Goal: Task Accomplishment & Management: Manage account settings

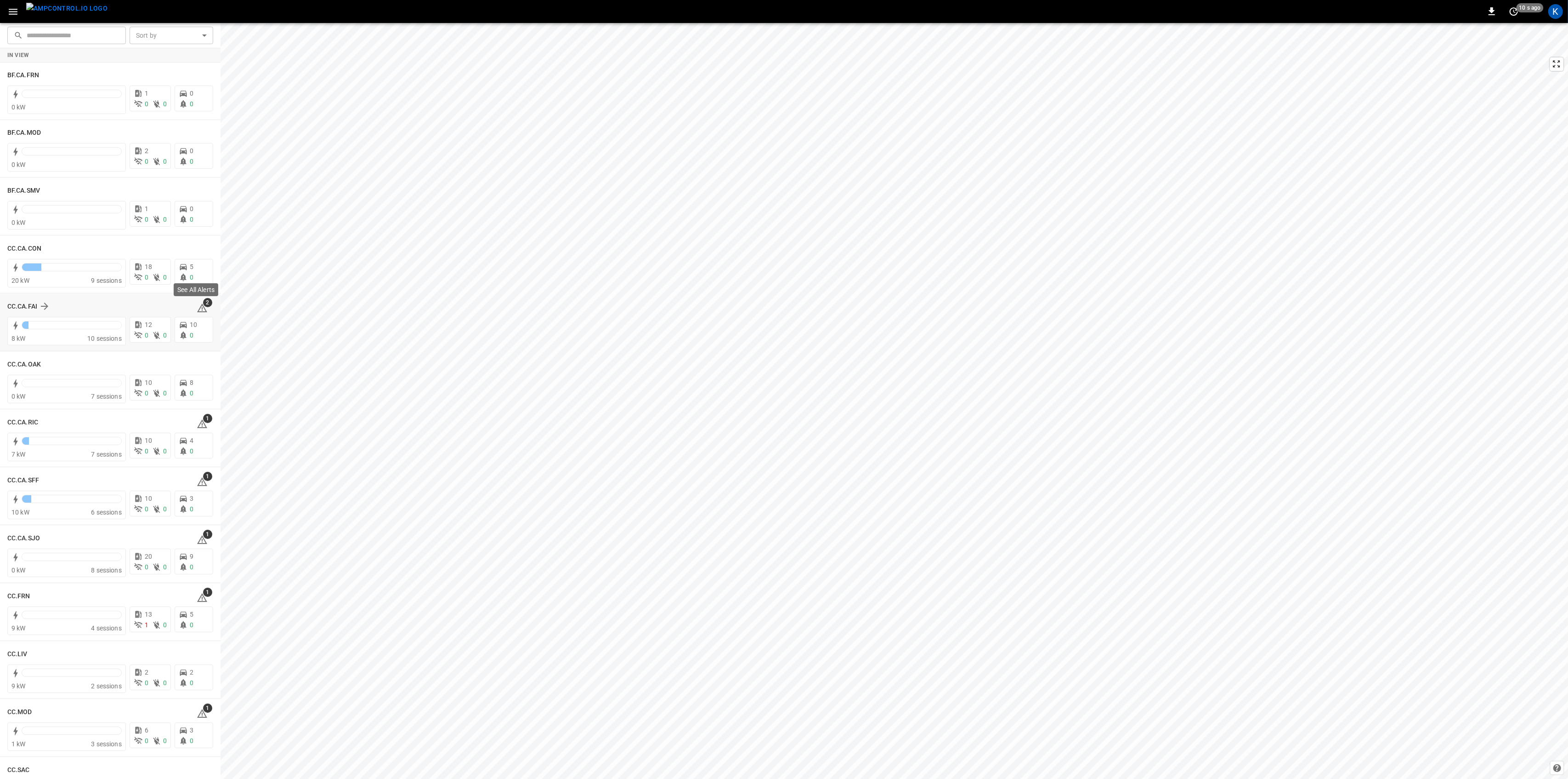
click at [203, 303] on span "2" at bounding box center [208, 302] width 9 height 9
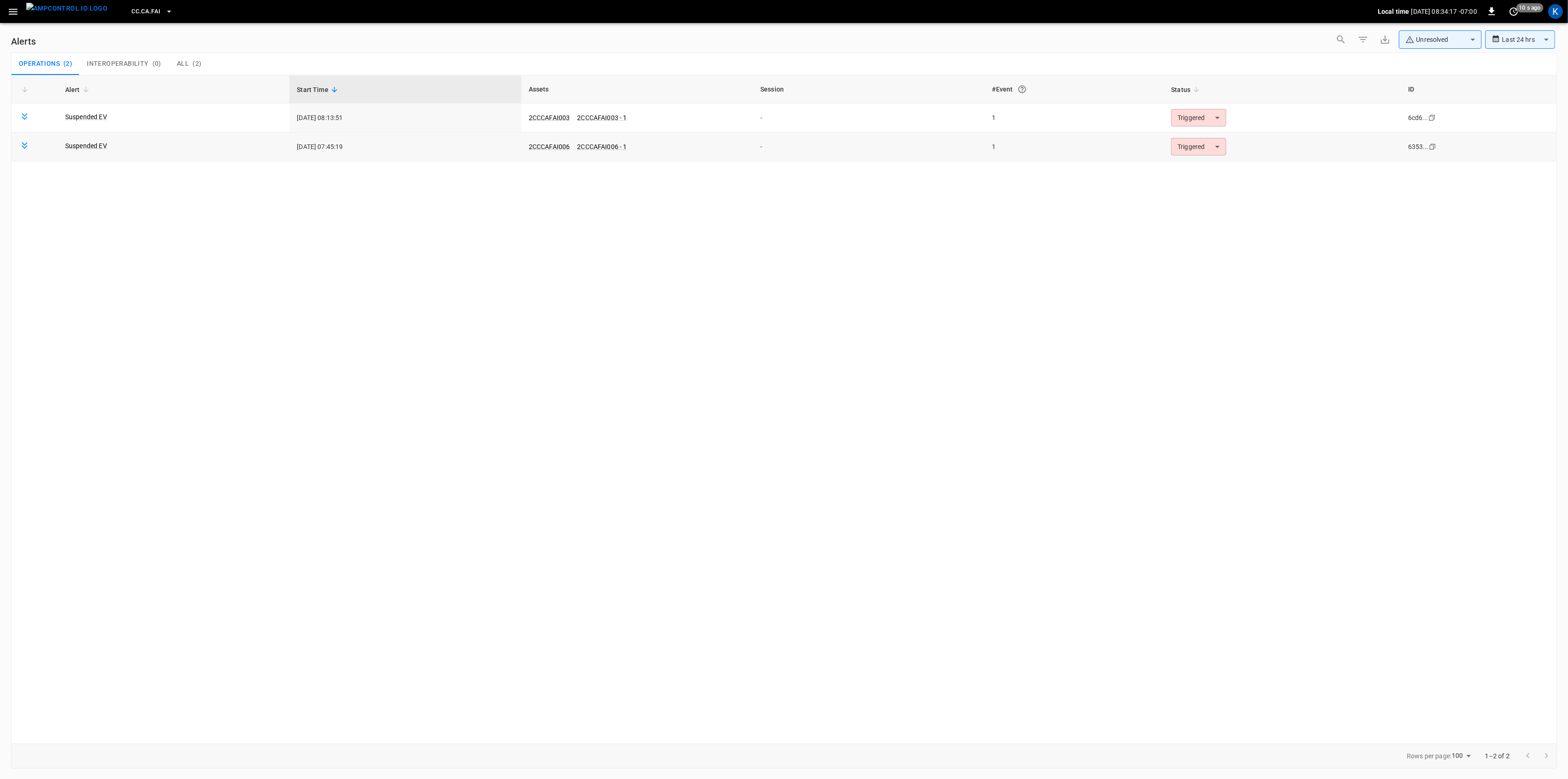
click at [1192, 143] on body "**********" at bounding box center [784, 387] width 1568 height 775
click at [1189, 170] on li "Resolved" at bounding box center [1197, 169] width 58 height 16
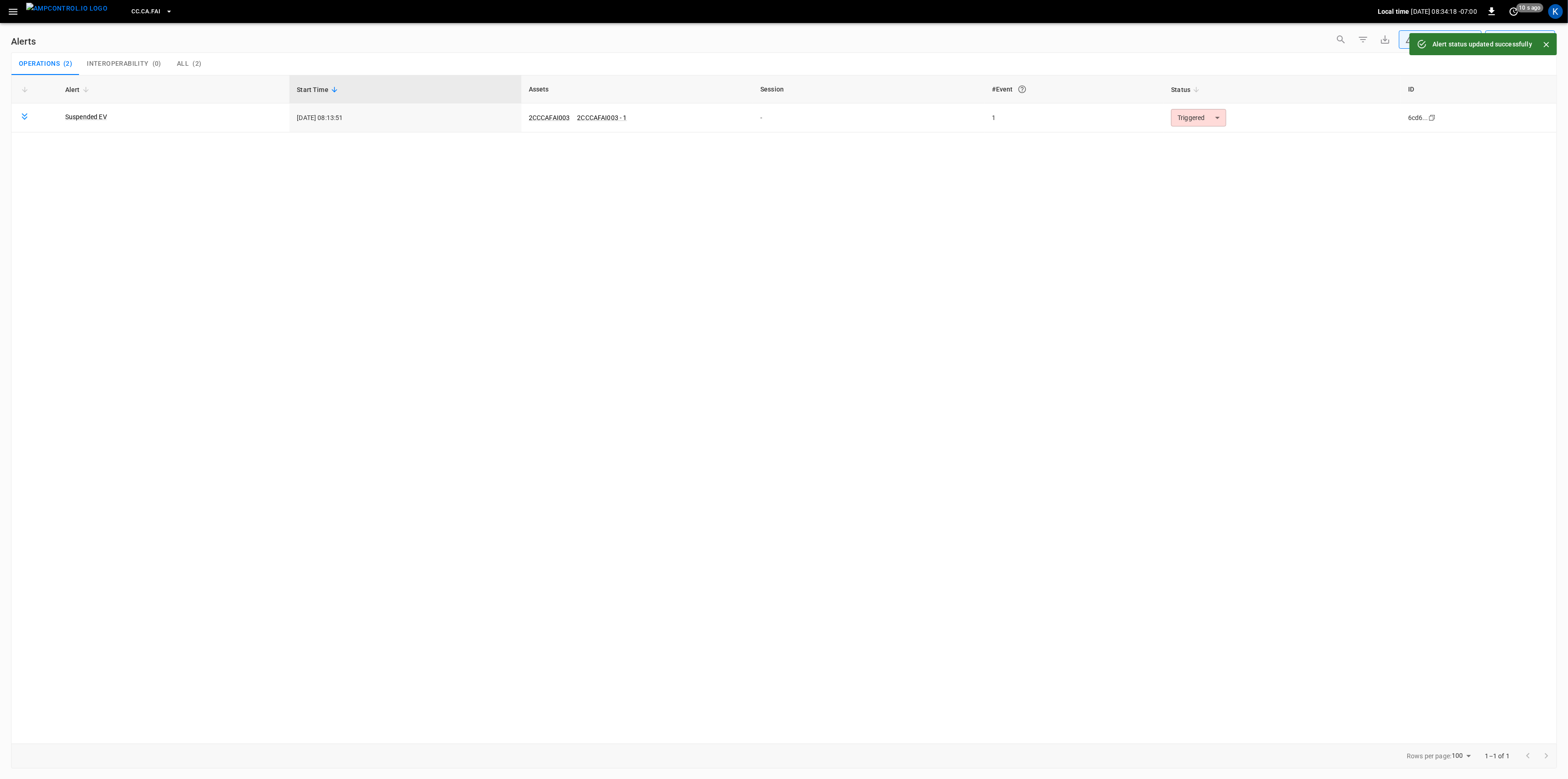
click at [1194, 117] on body "**********" at bounding box center [784, 387] width 1568 height 775
click at [1191, 140] on li "Resolved" at bounding box center [1197, 140] width 58 height 16
click at [10, 12] on icon "button" at bounding box center [13, 12] width 12 height 12
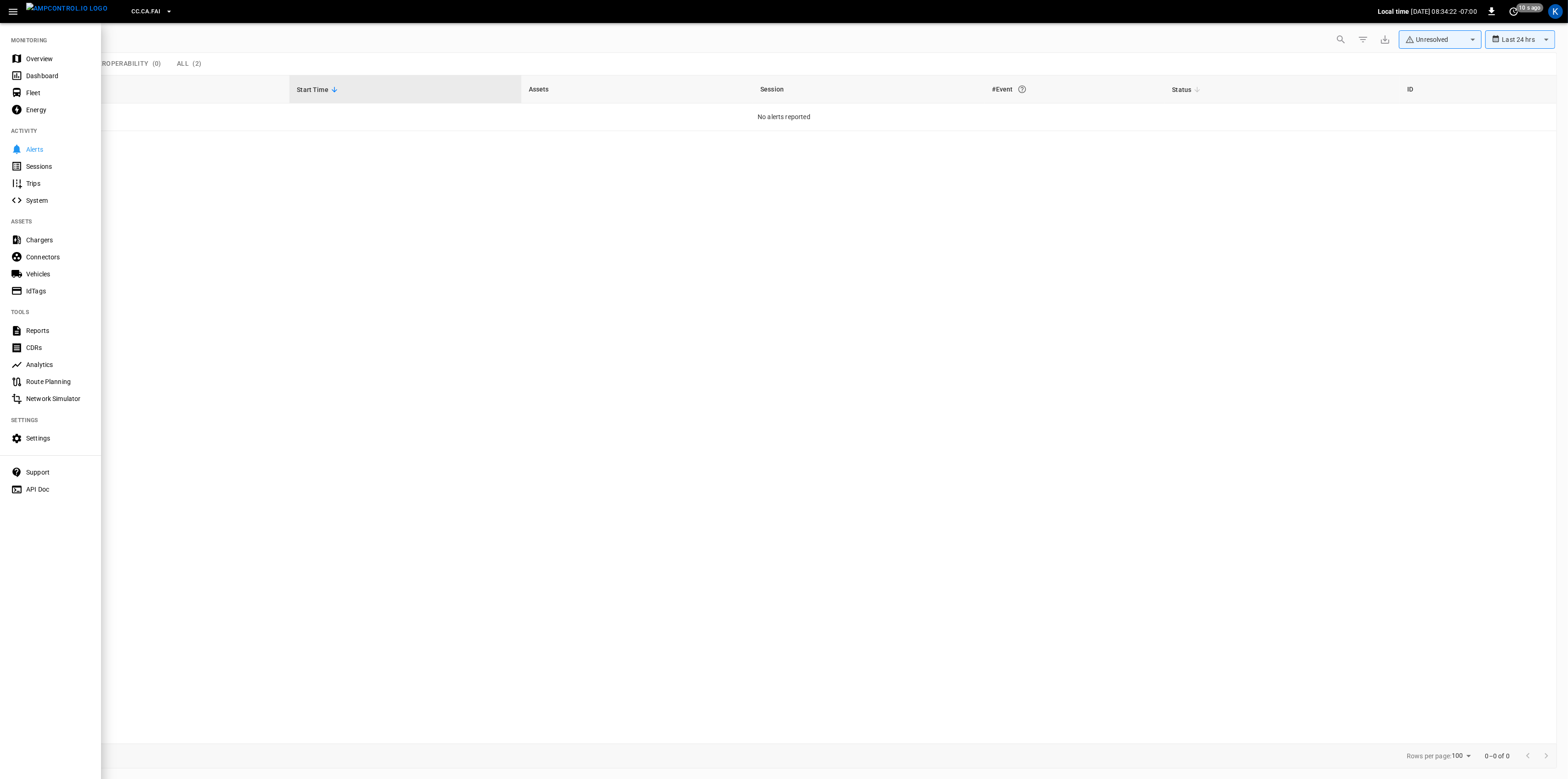
click at [32, 55] on div "Overview" at bounding box center [58, 58] width 64 height 9
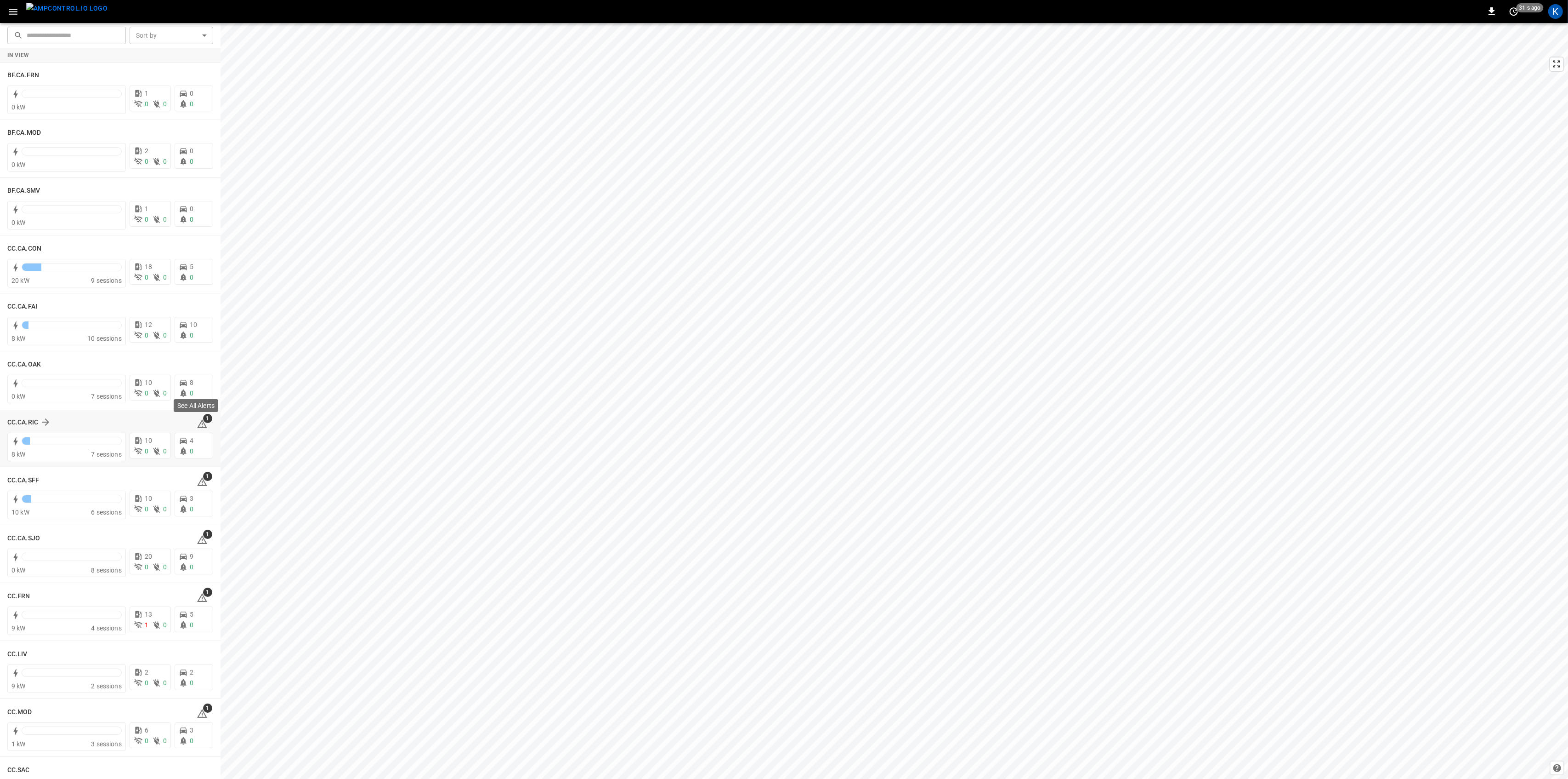
click at [203, 422] on span "1" at bounding box center [208, 418] width 9 height 9
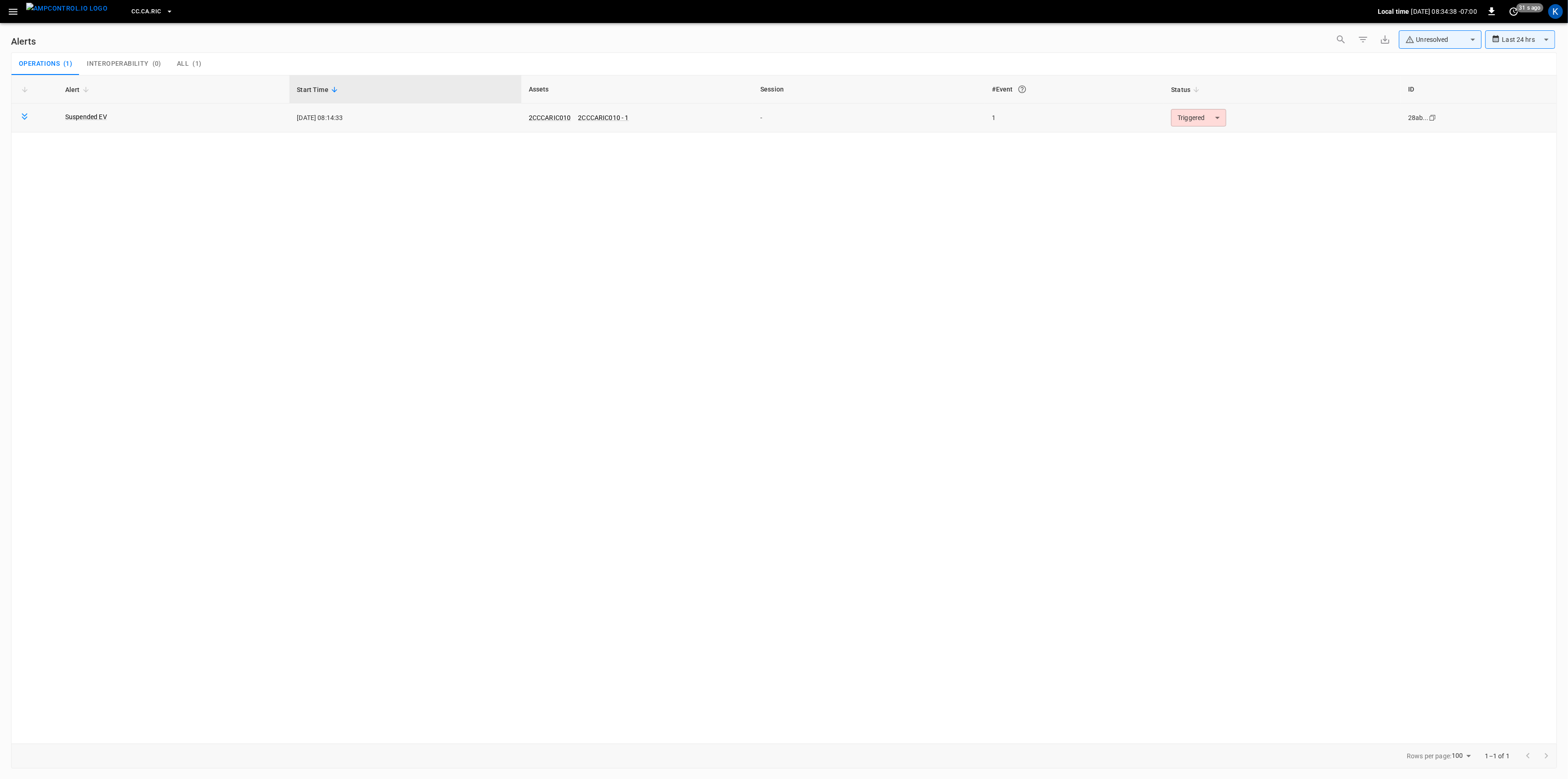
click at [1210, 121] on body "**********" at bounding box center [784, 387] width 1568 height 775
click at [1194, 138] on li "Resolved" at bounding box center [1197, 140] width 58 height 16
click at [13, 9] on icon "button" at bounding box center [13, 12] width 9 height 6
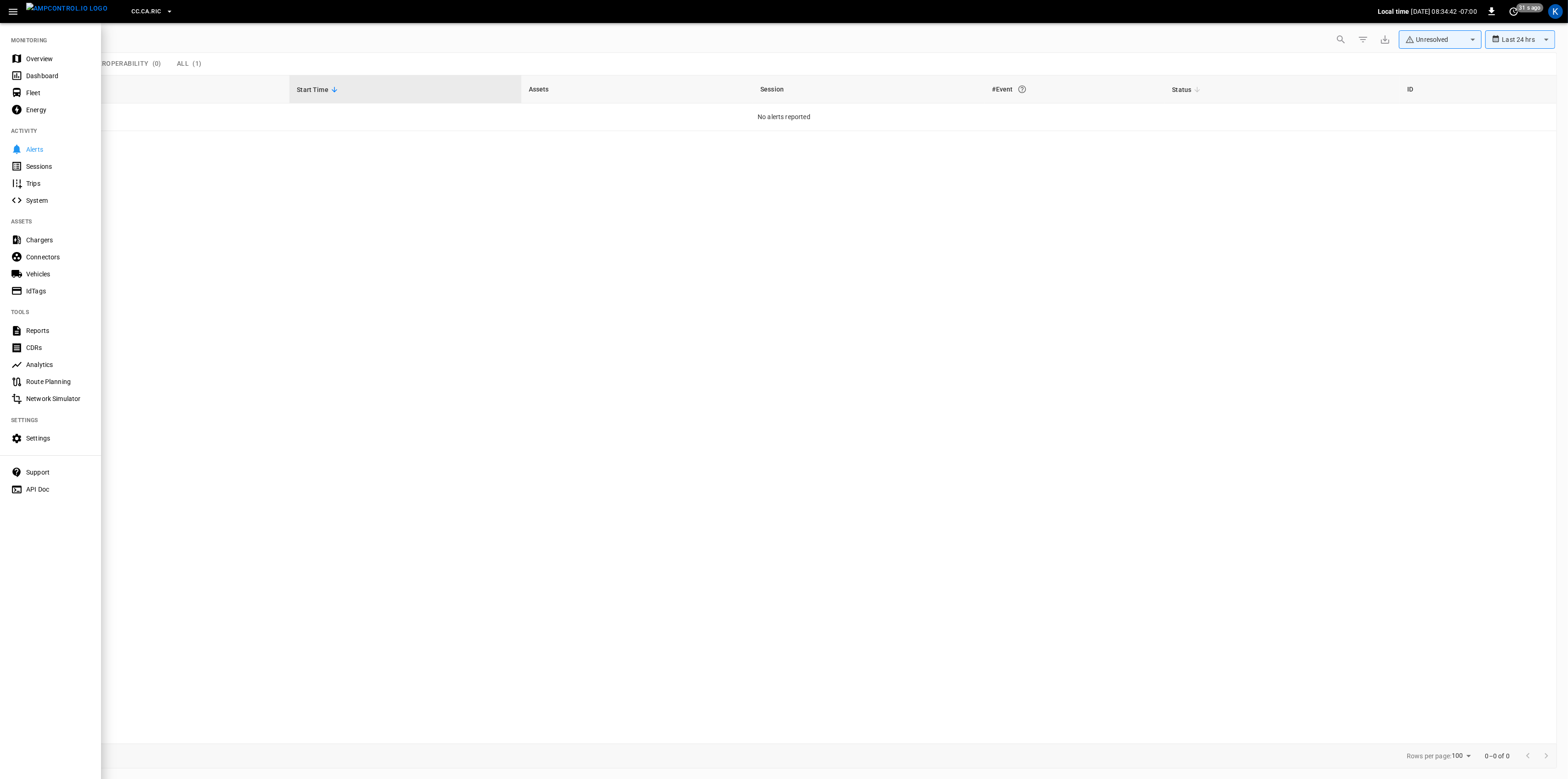
click at [36, 56] on div "Overview" at bounding box center [58, 58] width 64 height 9
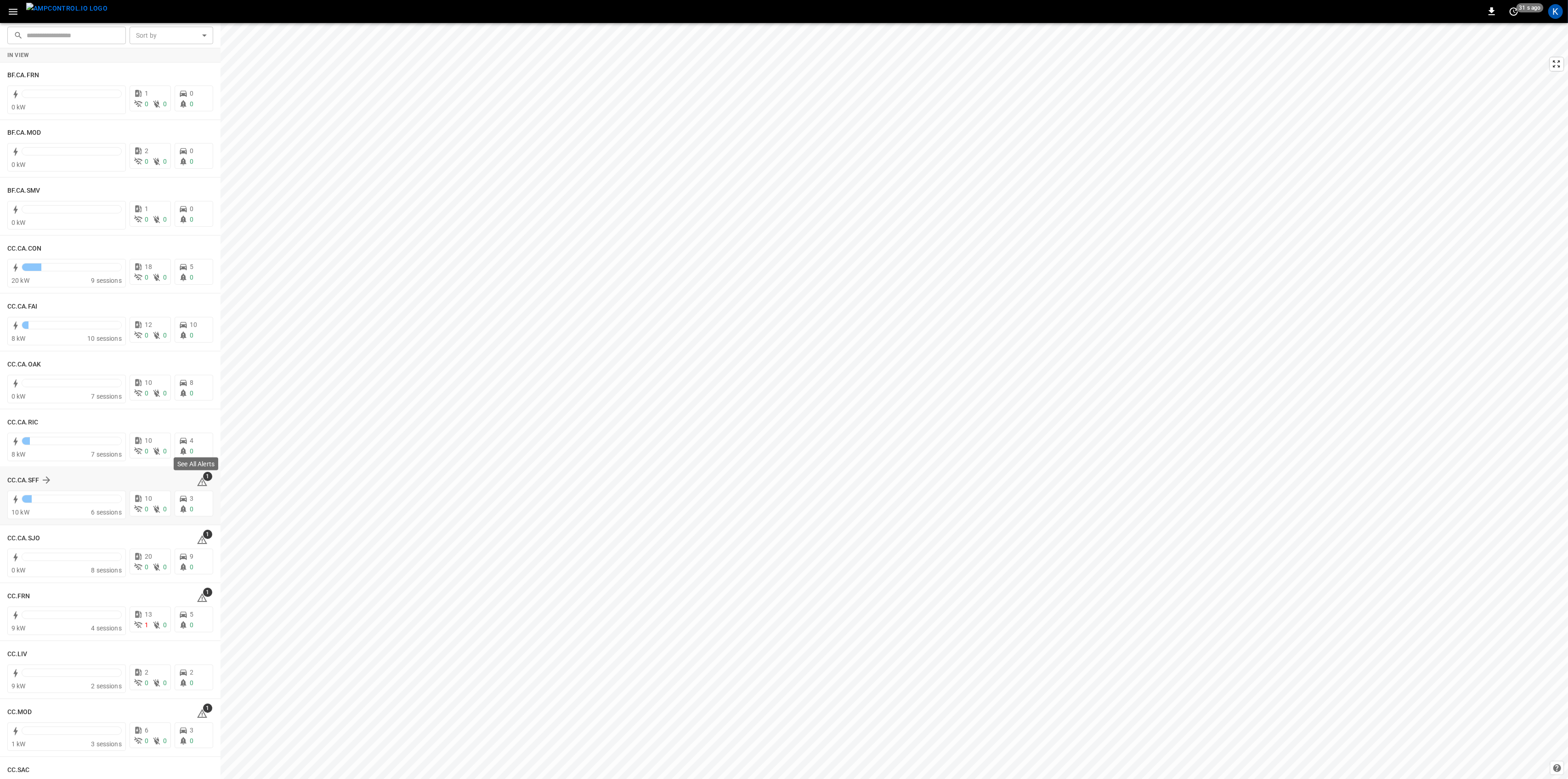
click at [199, 482] on icon at bounding box center [202, 481] width 10 height 9
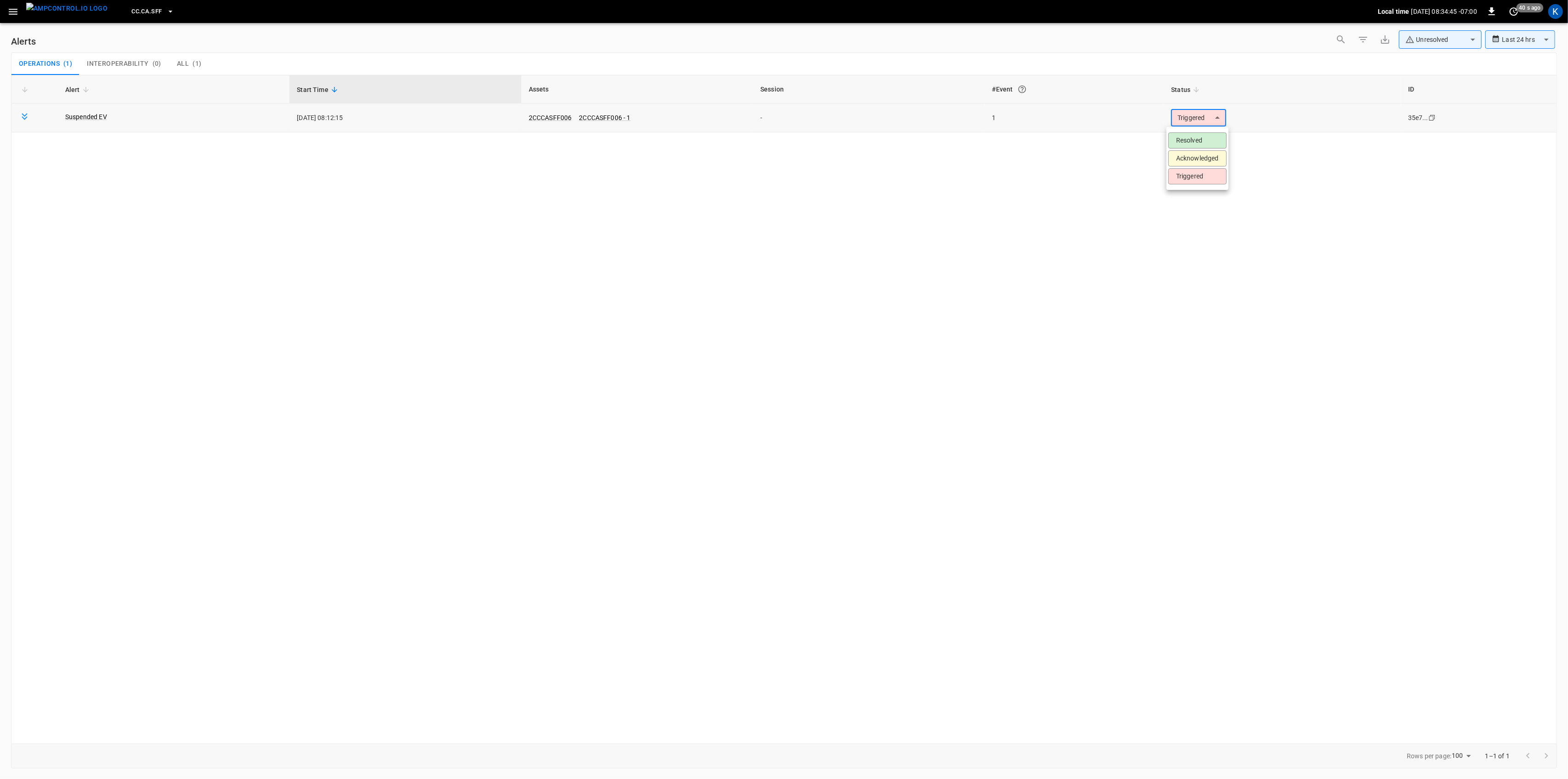
click at [1189, 119] on body "**********" at bounding box center [784, 387] width 1568 height 775
click at [1196, 141] on li "Resolved" at bounding box center [1197, 140] width 58 height 16
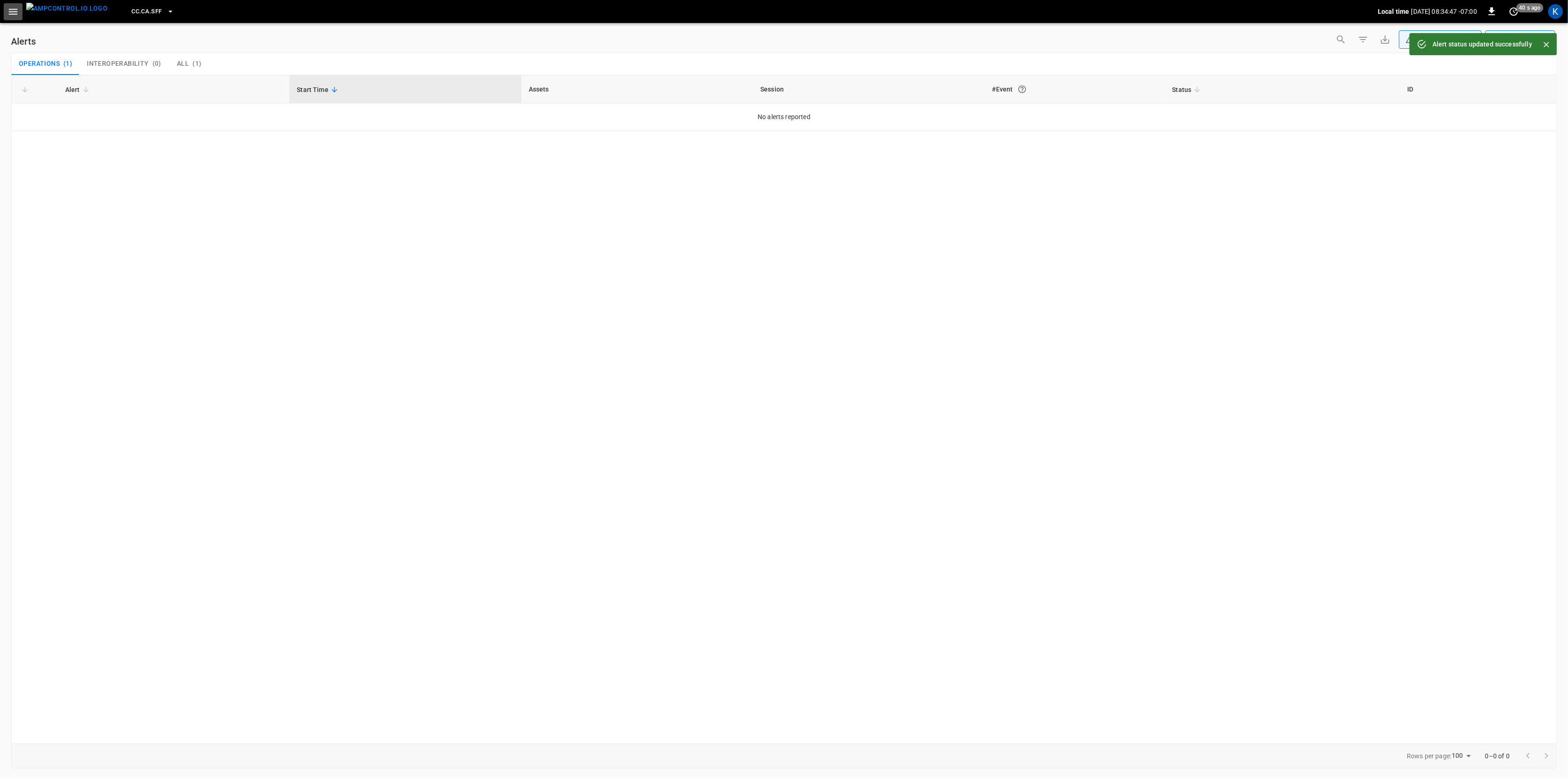
click at [16, 15] on icon "button" at bounding box center [13, 12] width 12 height 12
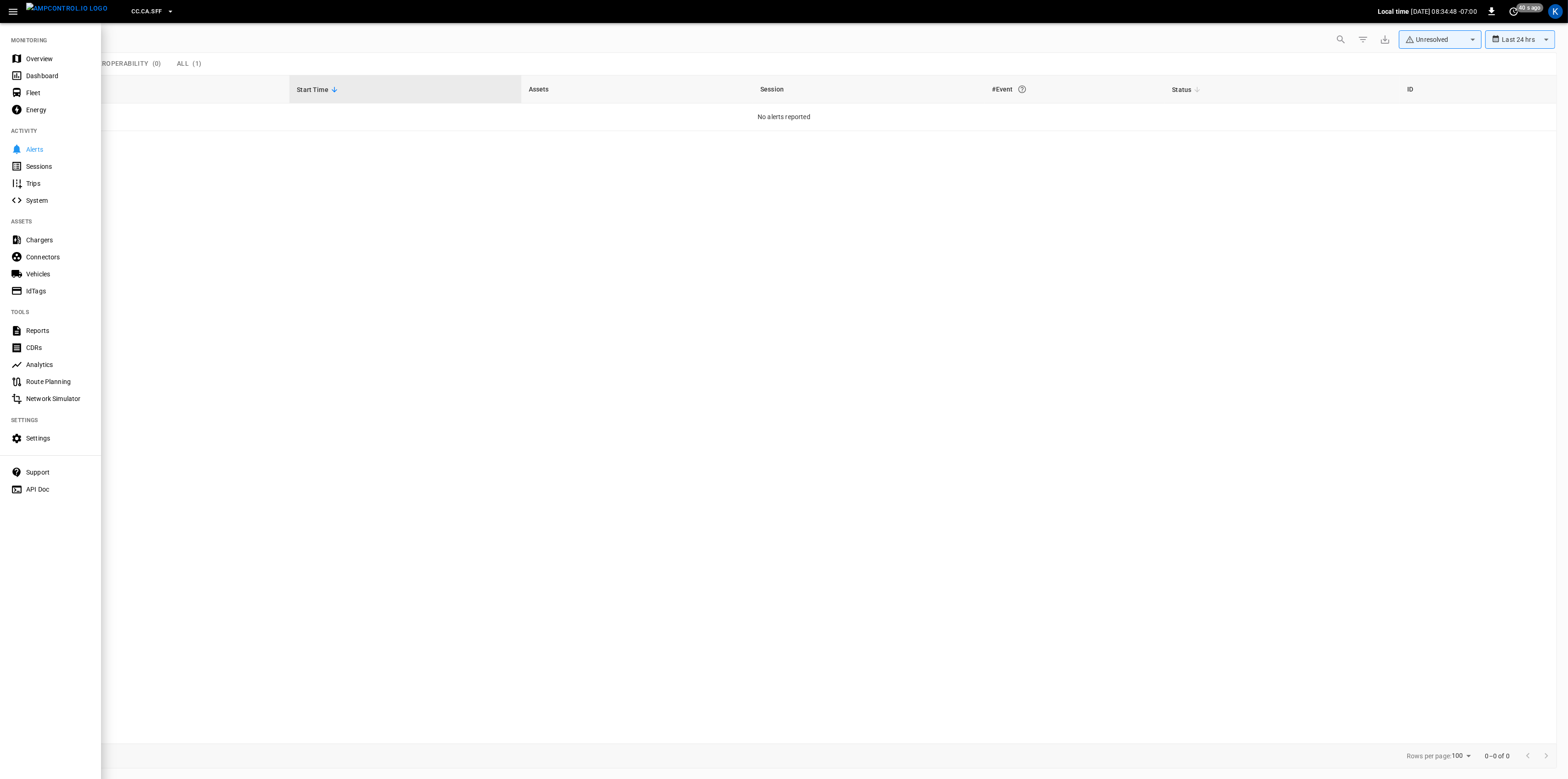
click at [36, 62] on div "Overview" at bounding box center [58, 58] width 64 height 9
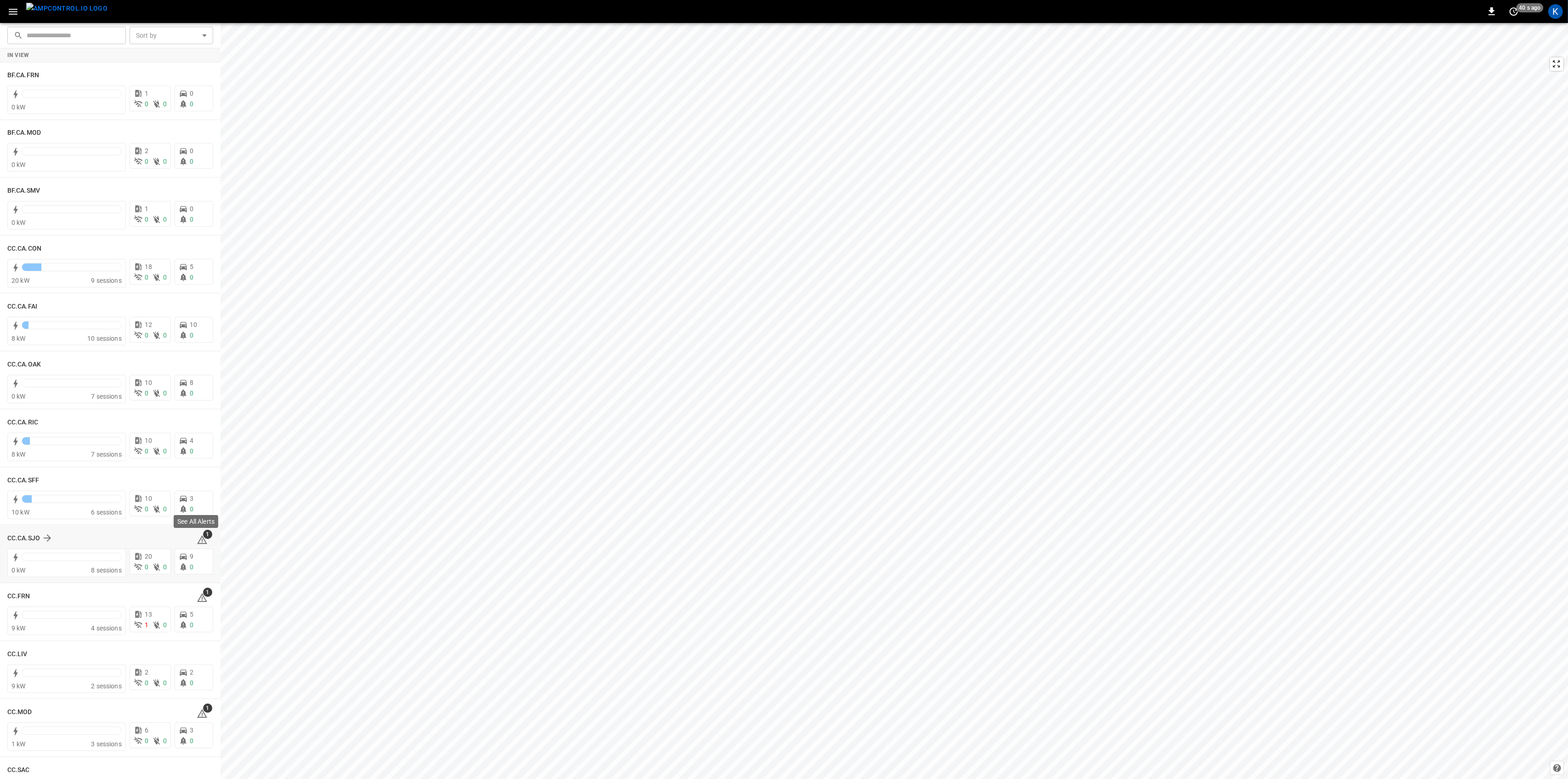
click at [197, 540] on icon at bounding box center [202, 540] width 11 height 11
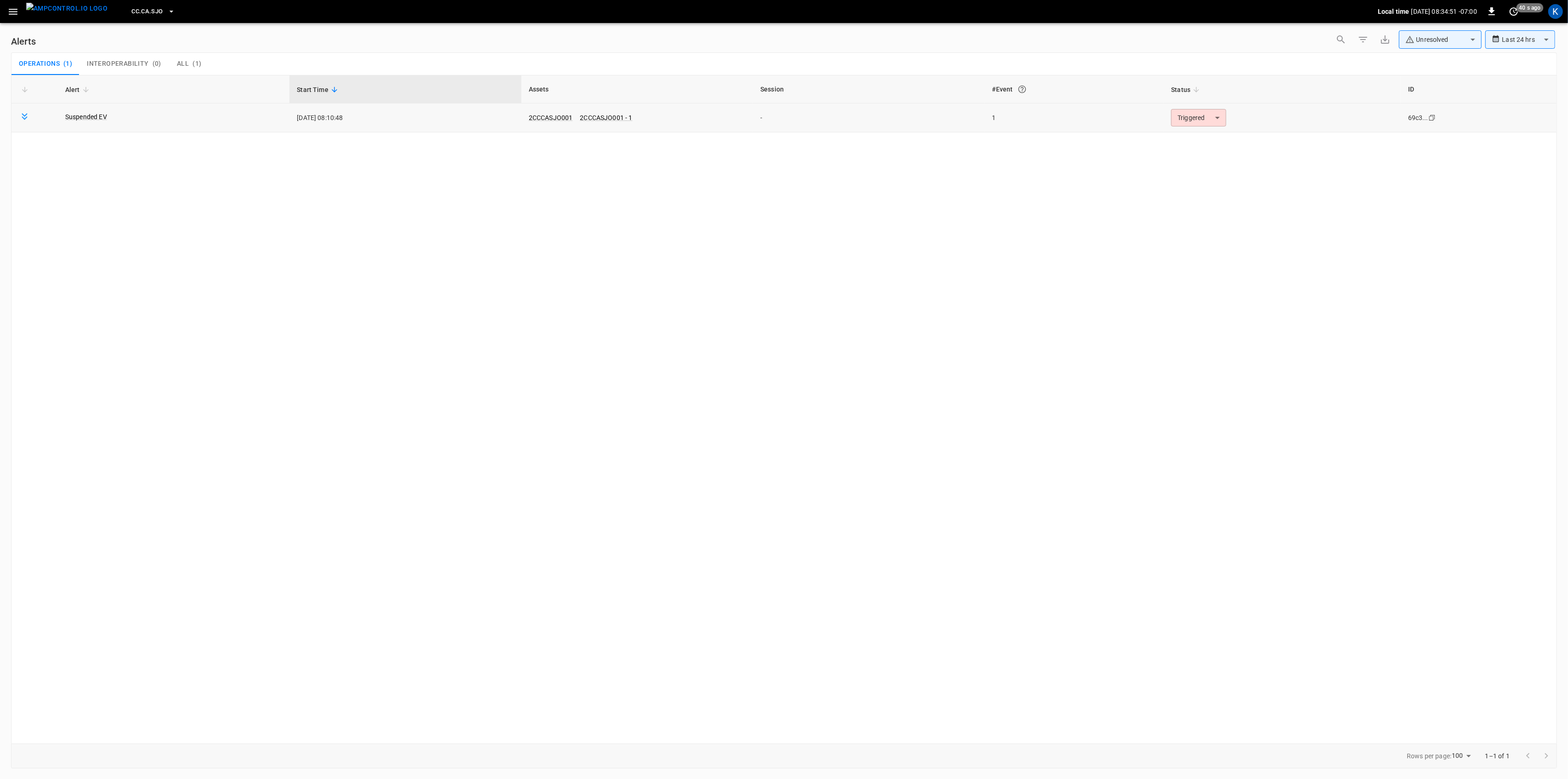
click at [1197, 126] on body "**********" at bounding box center [784, 387] width 1568 height 775
click at [1194, 139] on li "Resolved" at bounding box center [1197, 140] width 58 height 16
click at [12, 9] on icon "button" at bounding box center [13, 12] width 12 height 12
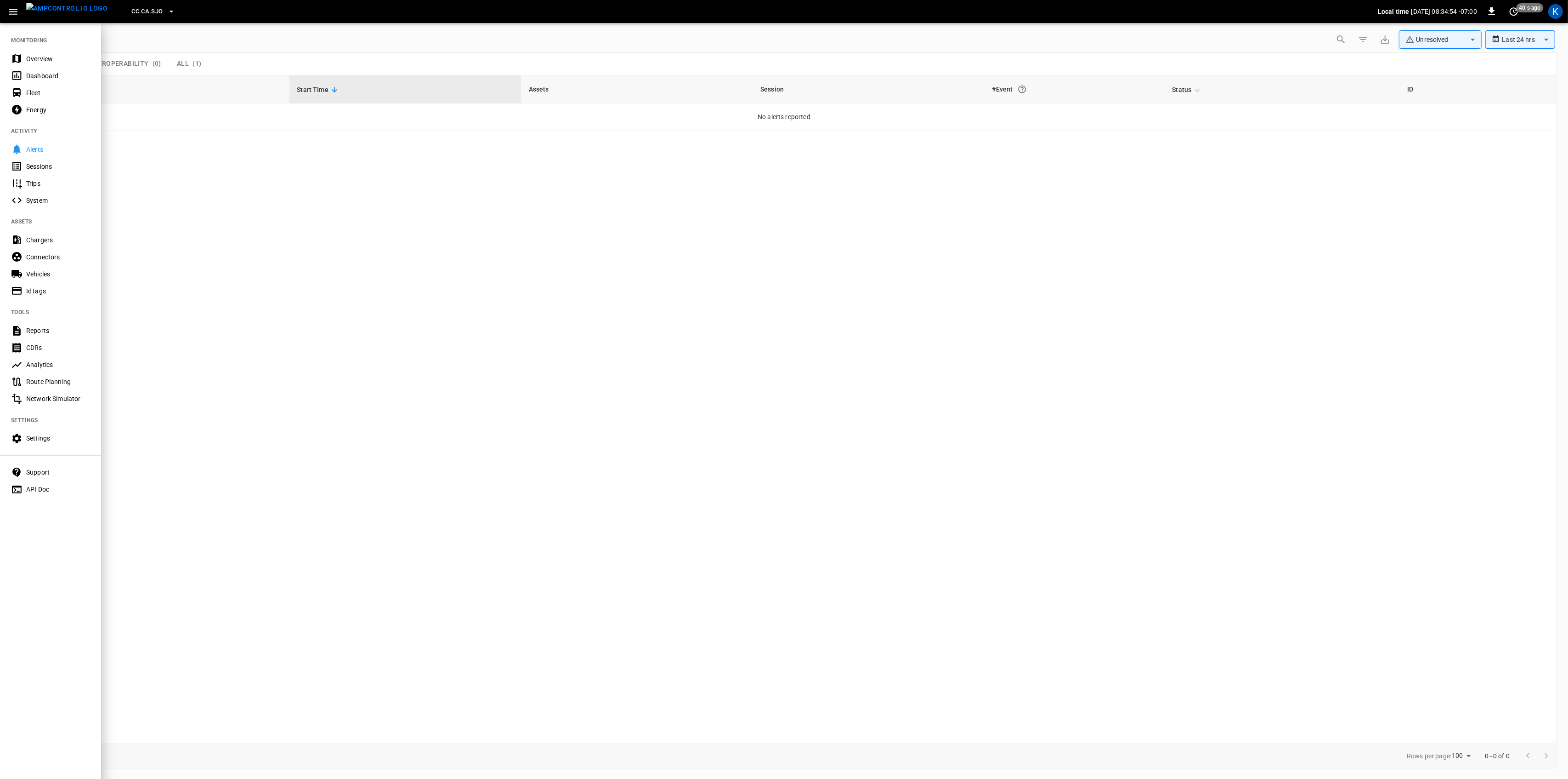
click at [27, 57] on div "Overview" at bounding box center [58, 58] width 64 height 9
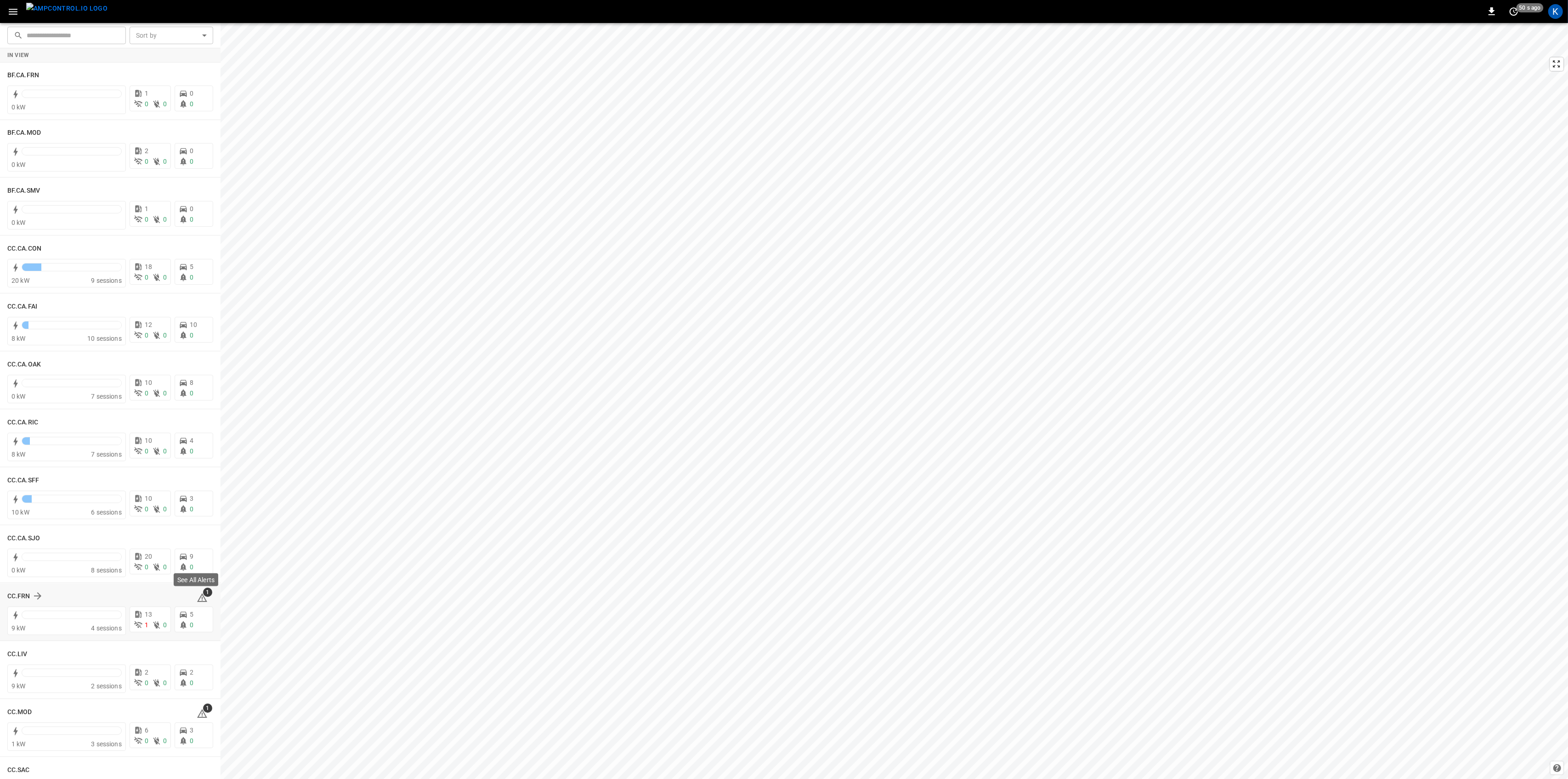
click at [203, 593] on span "1" at bounding box center [208, 592] width 9 height 9
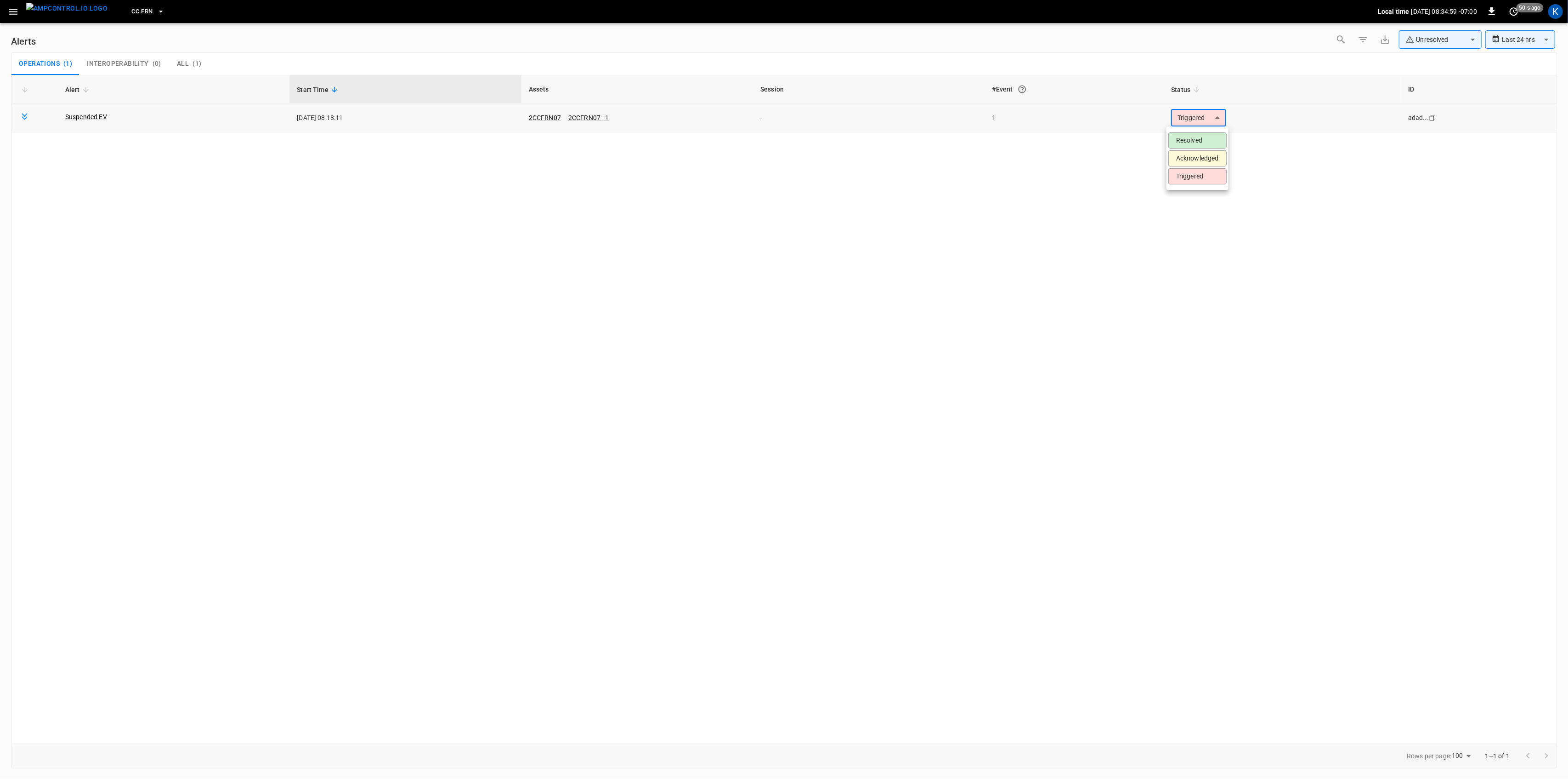
click at [1201, 122] on body "**********" at bounding box center [784, 387] width 1568 height 775
click at [1200, 135] on li "Resolved" at bounding box center [1197, 140] width 58 height 16
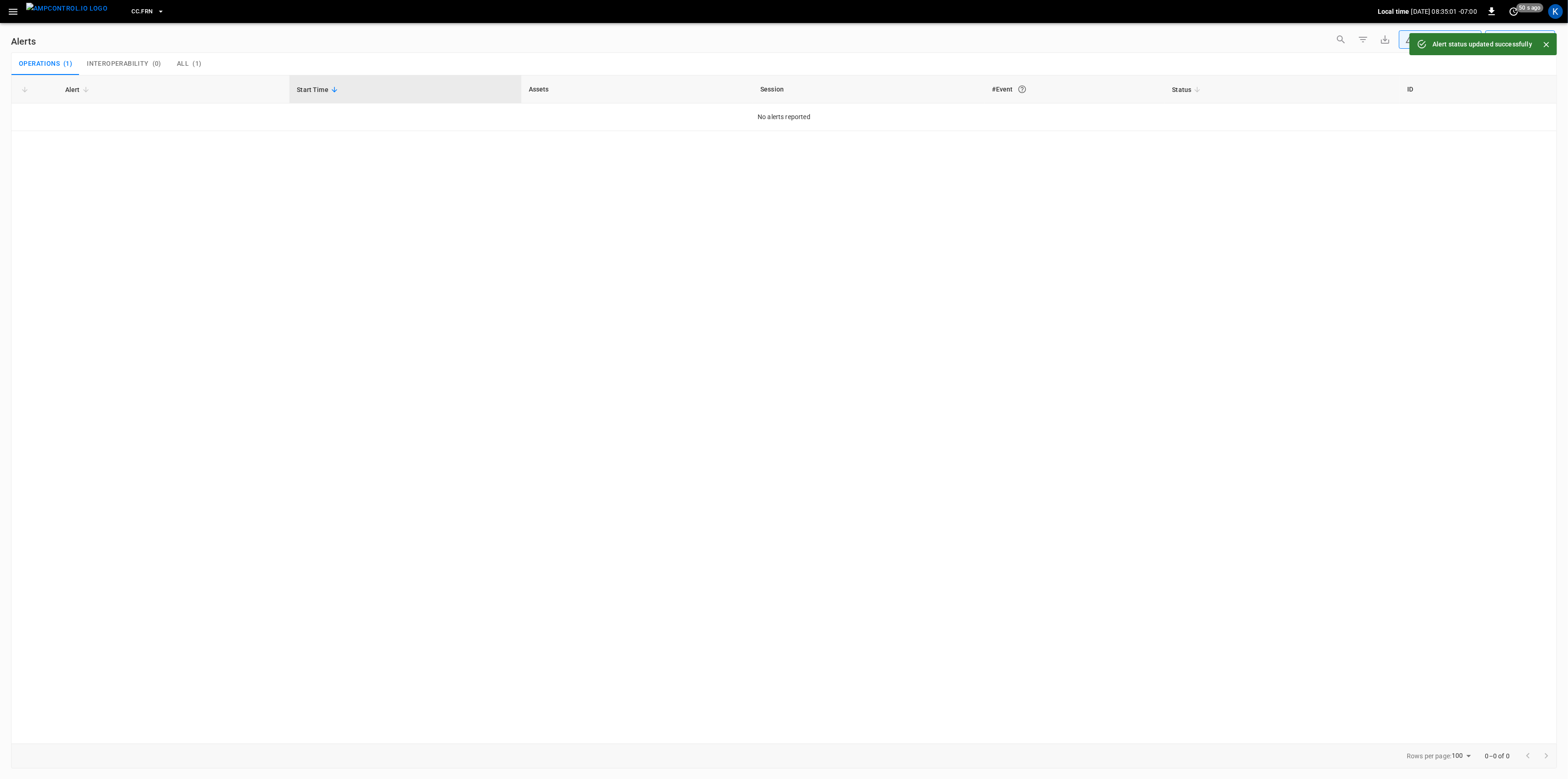
click at [9, 7] on icon "button" at bounding box center [13, 12] width 12 height 12
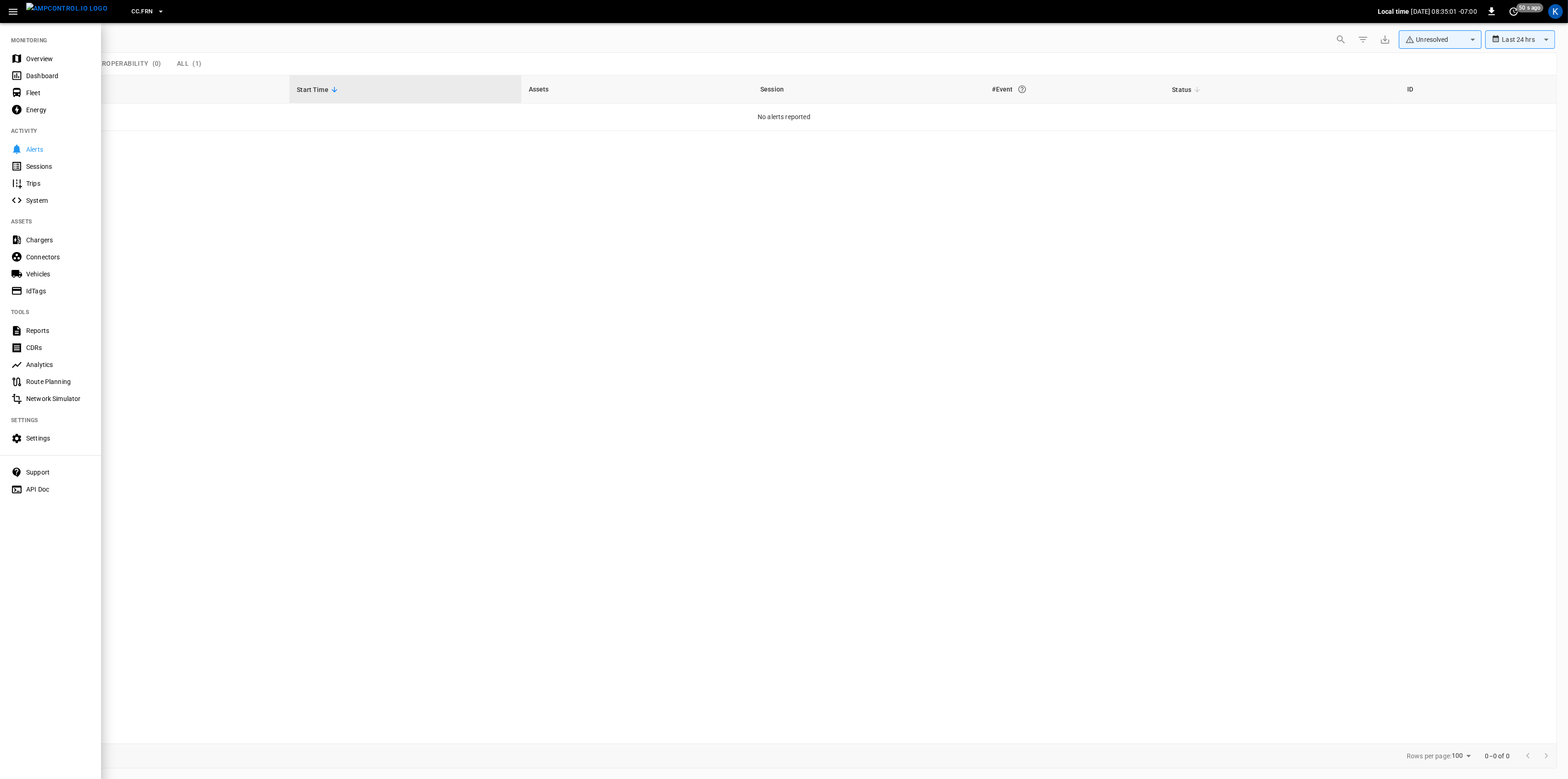
drag, startPoint x: 40, startPoint y: 55, endPoint x: 39, endPoint y: 65, distance: 10.0
click at [39, 55] on div "Overview" at bounding box center [58, 58] width 64 height 9
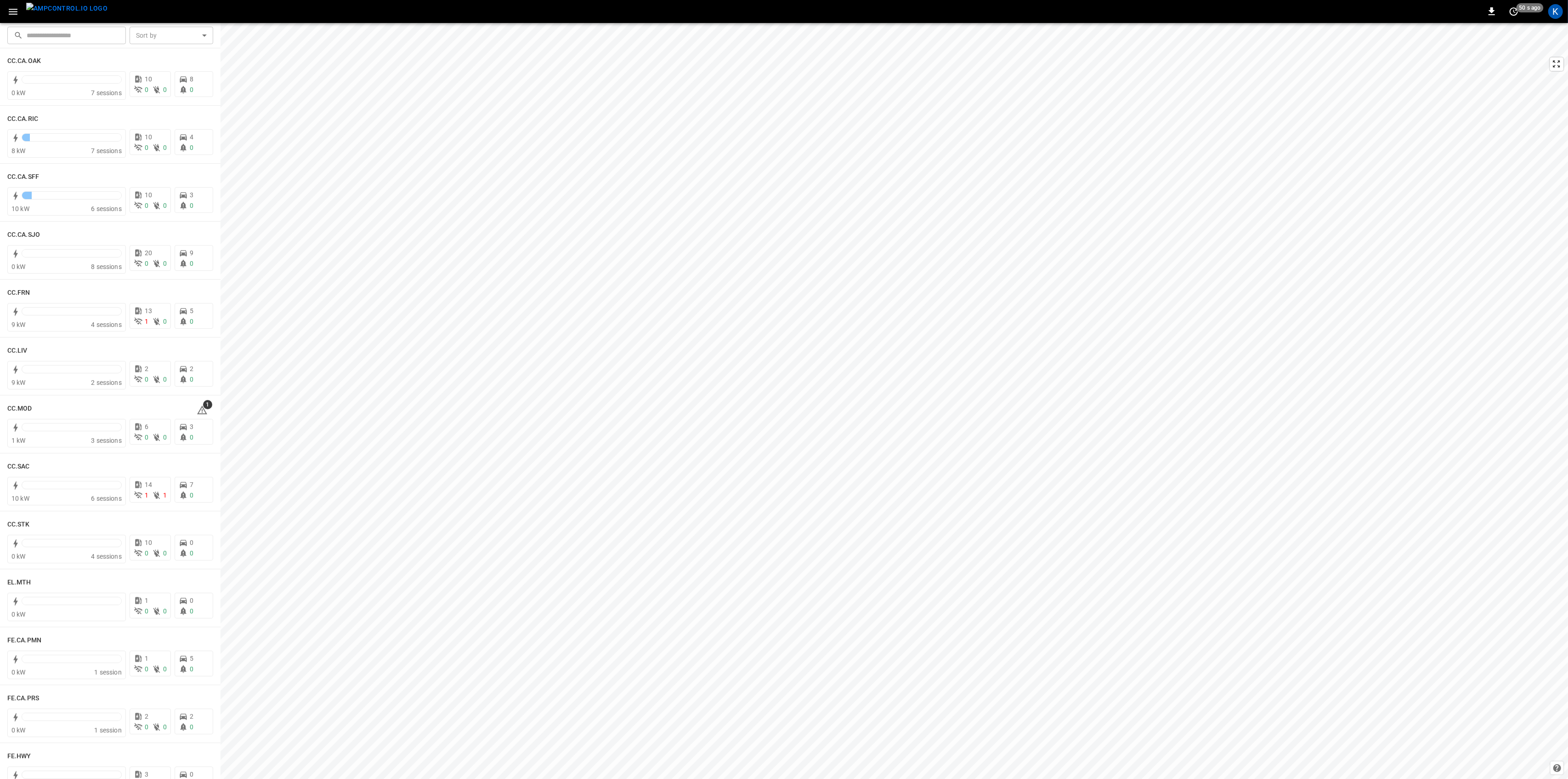
scroll to position [306, 0]
click at [197, 407] on icon at bounding box center [202, 407] width 11 height 11
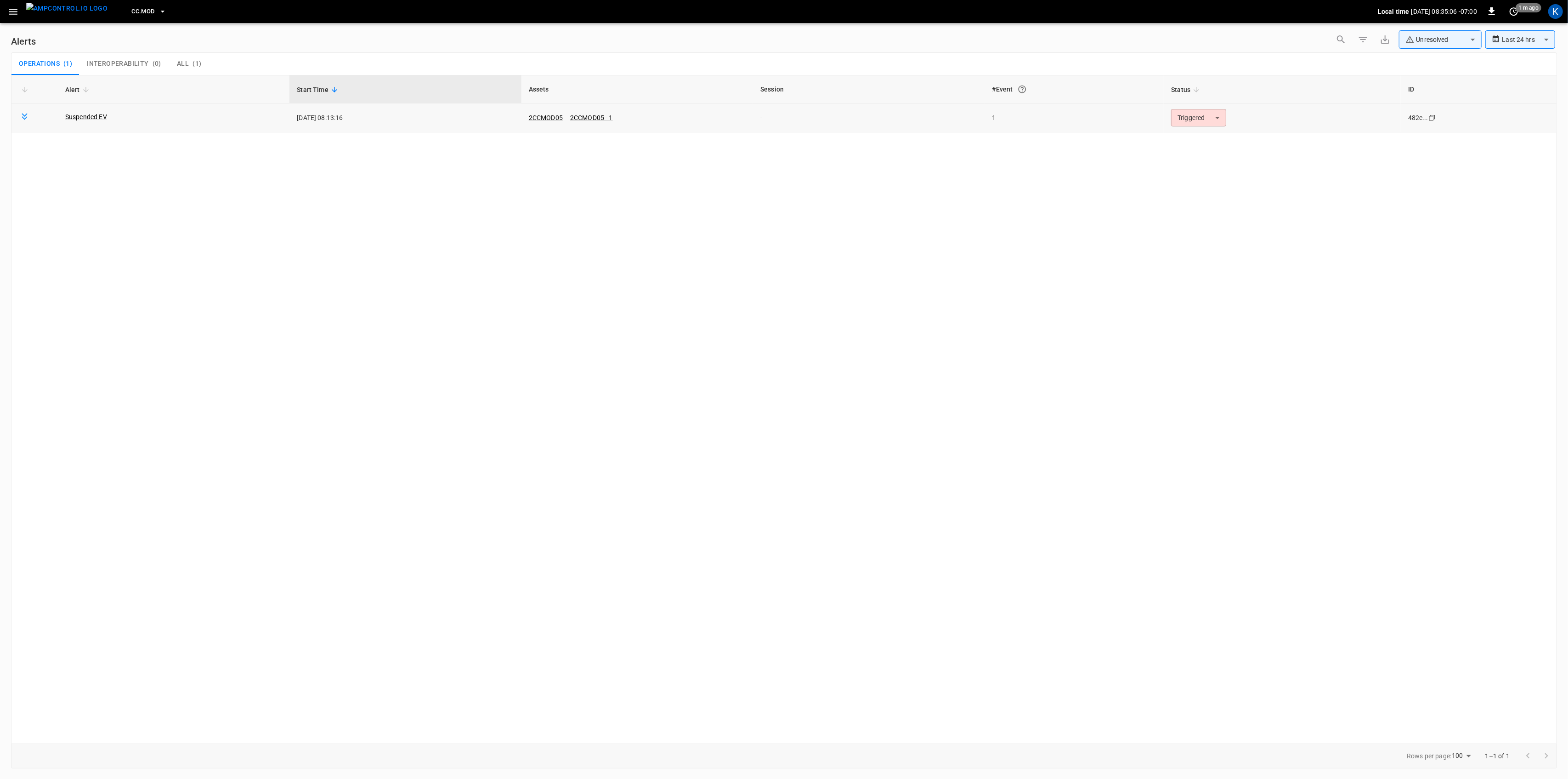
click at [1192, 122] on body "**********" at bounding box center [784, 387] width 1568 height 775
click at [1195, 140] on li "Resolved" at bounding box center [1197, 140] width 58 height 16
click at [13, 15] on icon "button" at bounding box center [13, 12] width 12 height 12
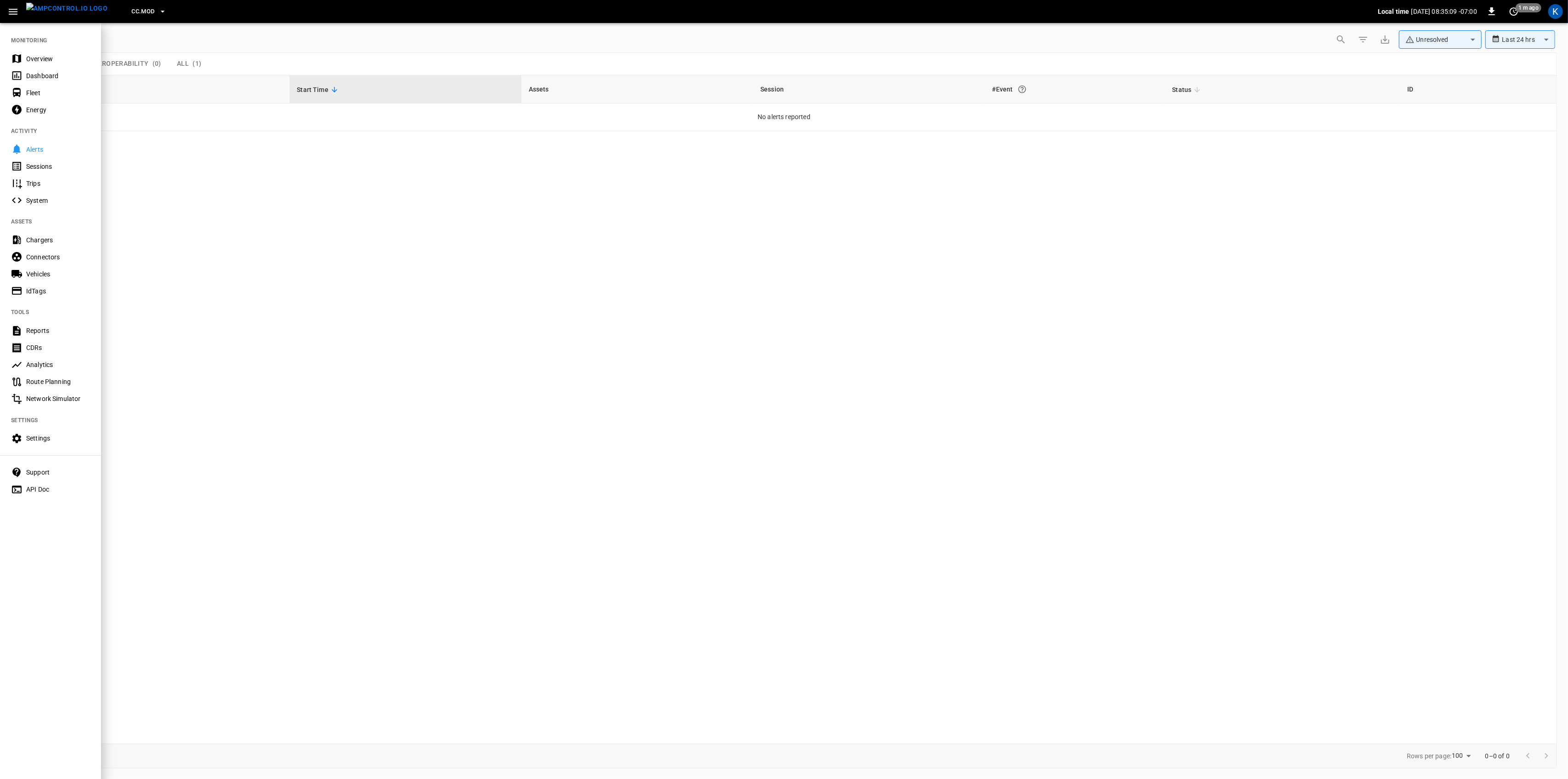
click at [30, 62] on div "Overview" at bounding box center [58, 58] width 64 height 9
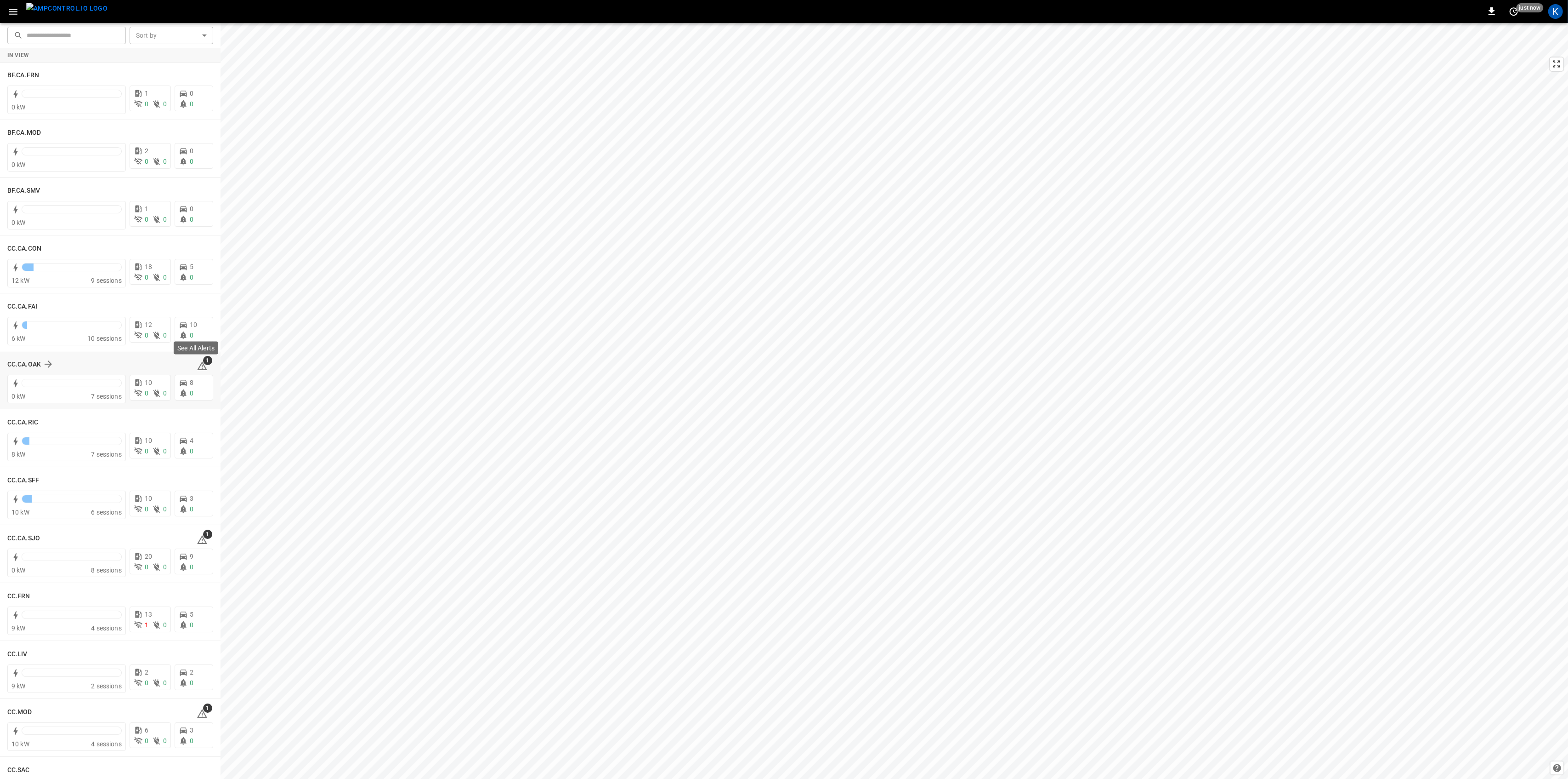
click at [201, 368] on icon at bounding box center [202, 366] width 11 height 11
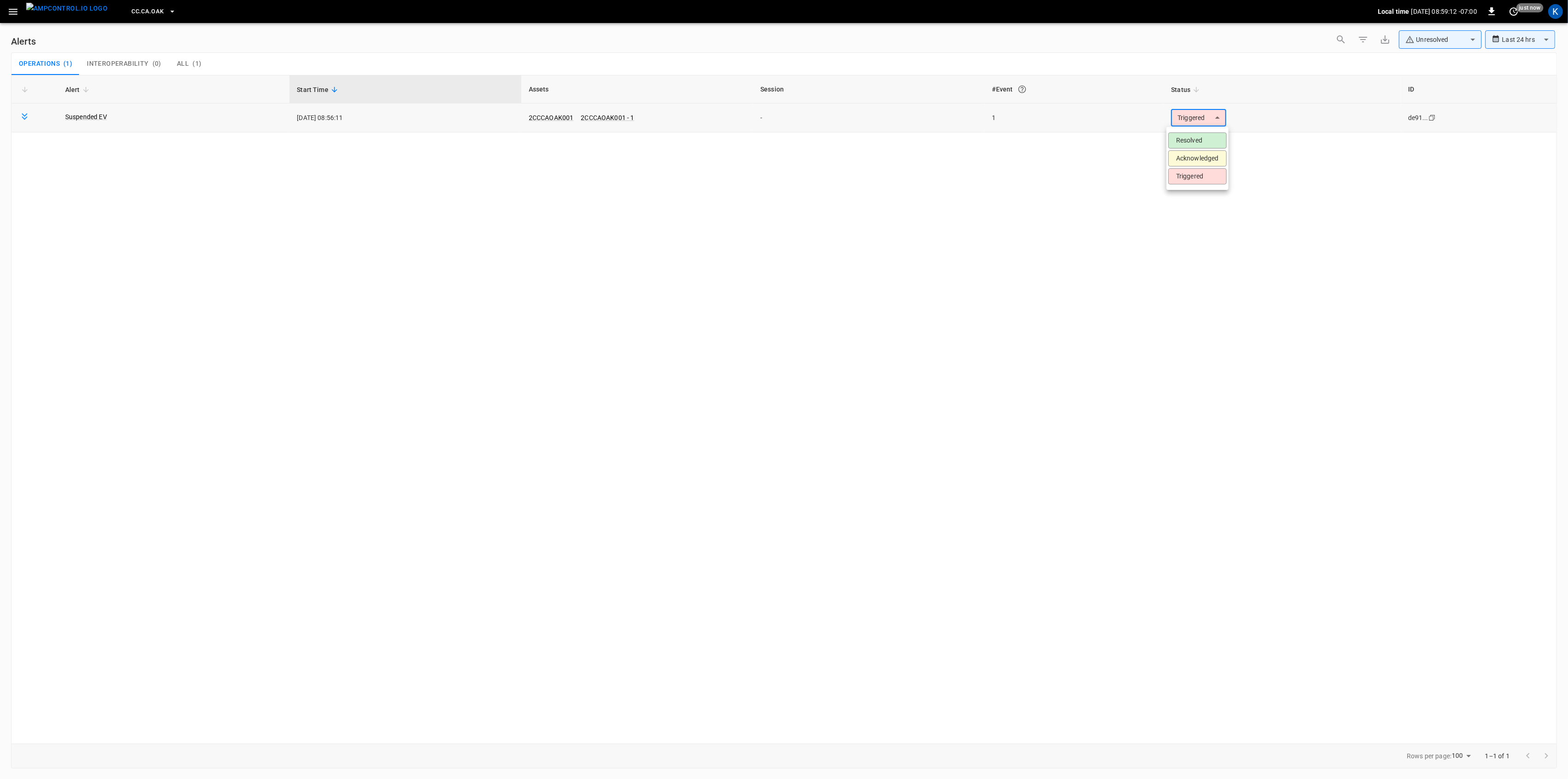
click at [1202, 124] on body "**********" at bounding box center [784, 387] width 1568 height 775
click at [1199, 141] on li "Resolved" at bounding box center [1197, 140] width 58 height 16
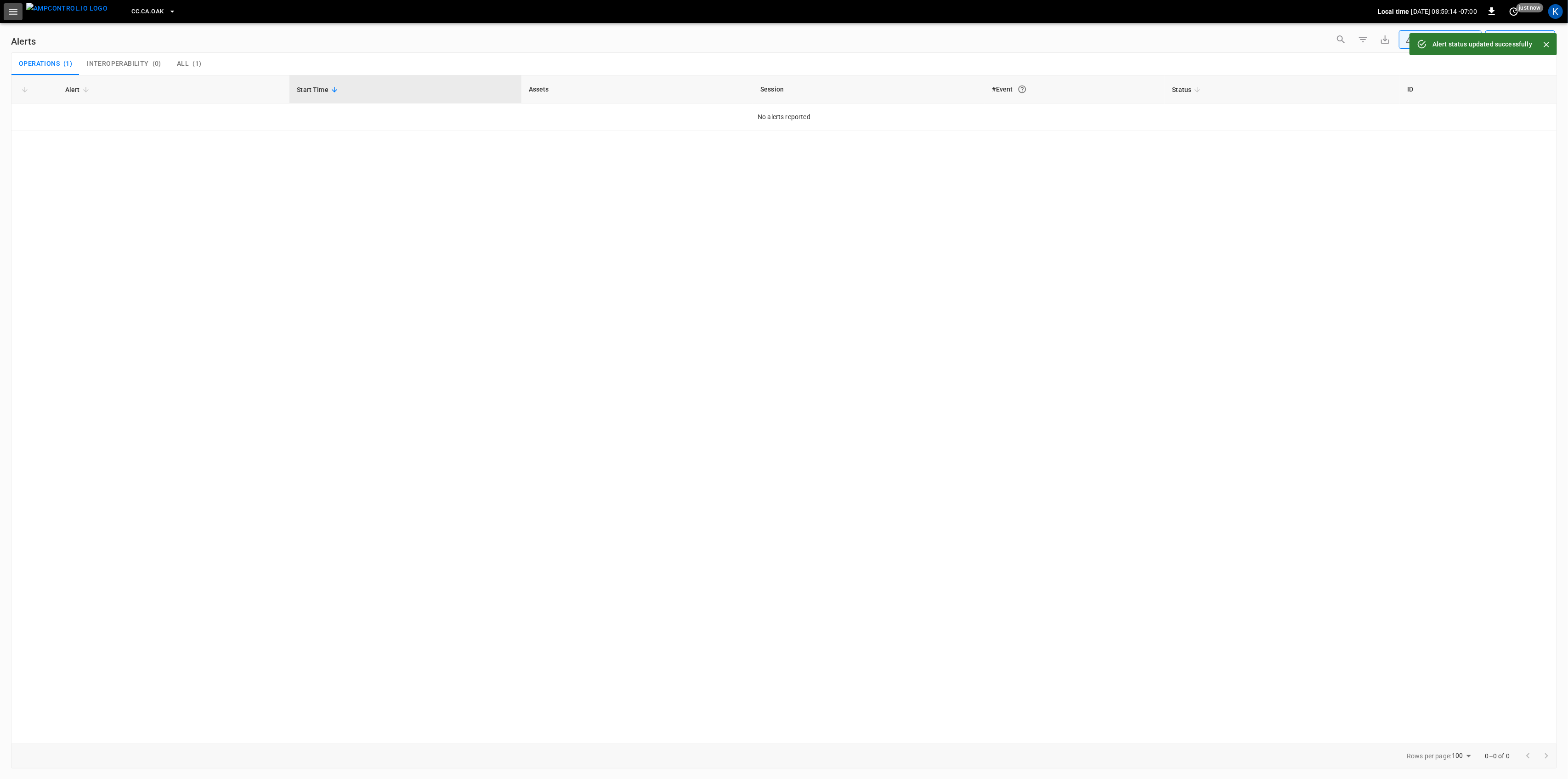
click at [12, 12] on icon "button" at bounding box center [13, 12] width 12 height 12
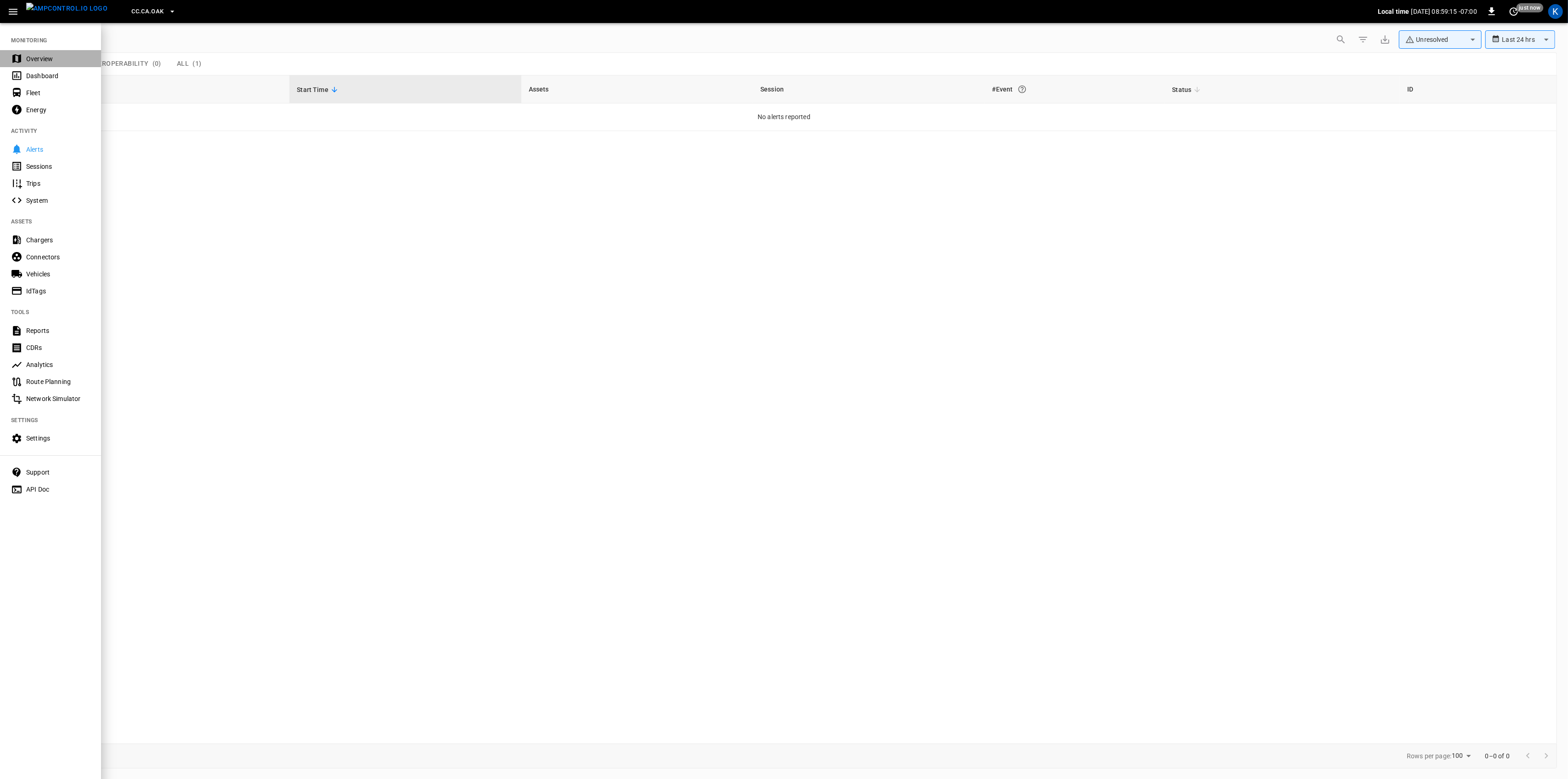
click at [32, 59] on div "Overview" at bounding box center [58, 58] width 64 height 9
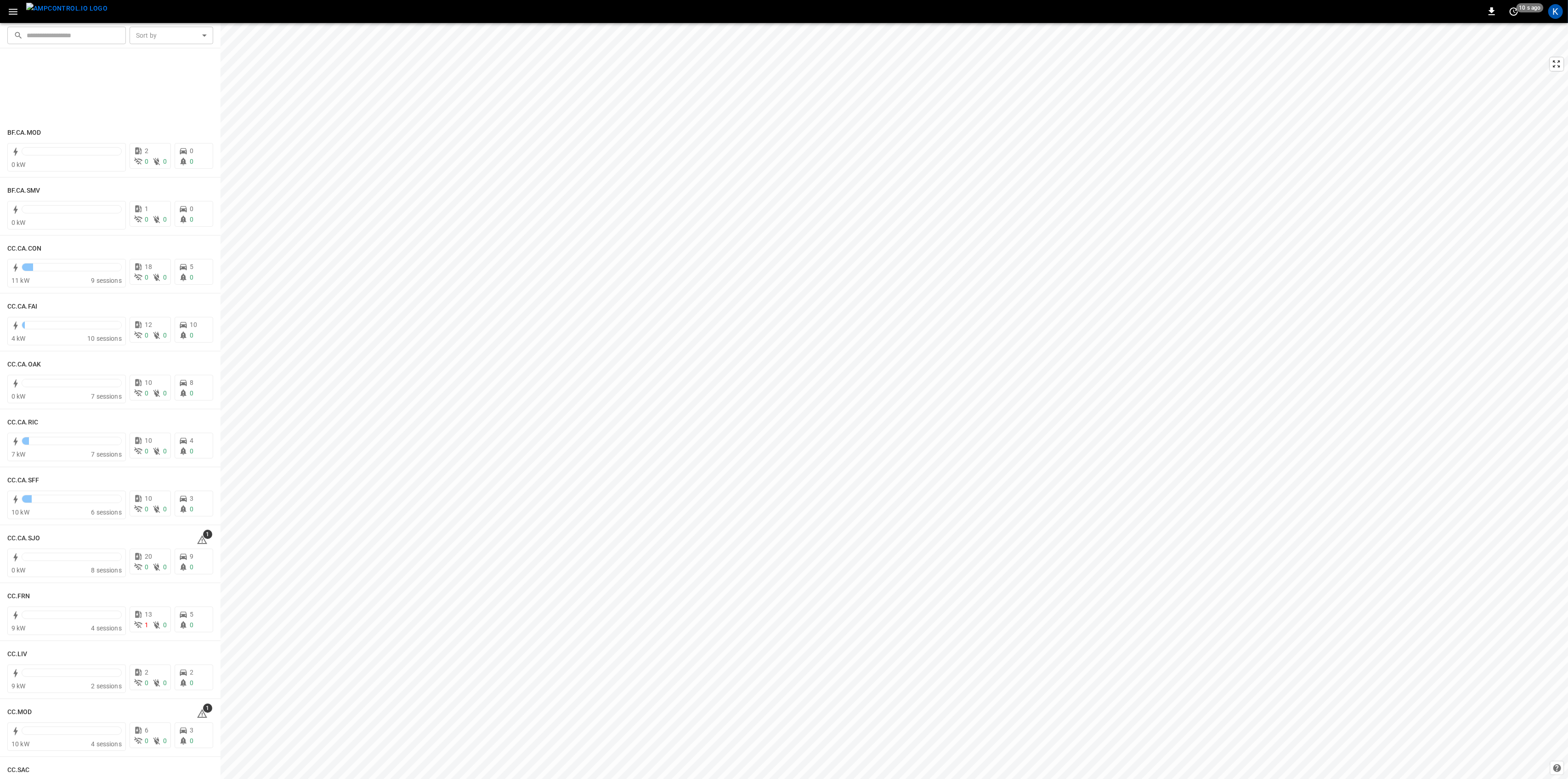
scroll to position [245, 0]
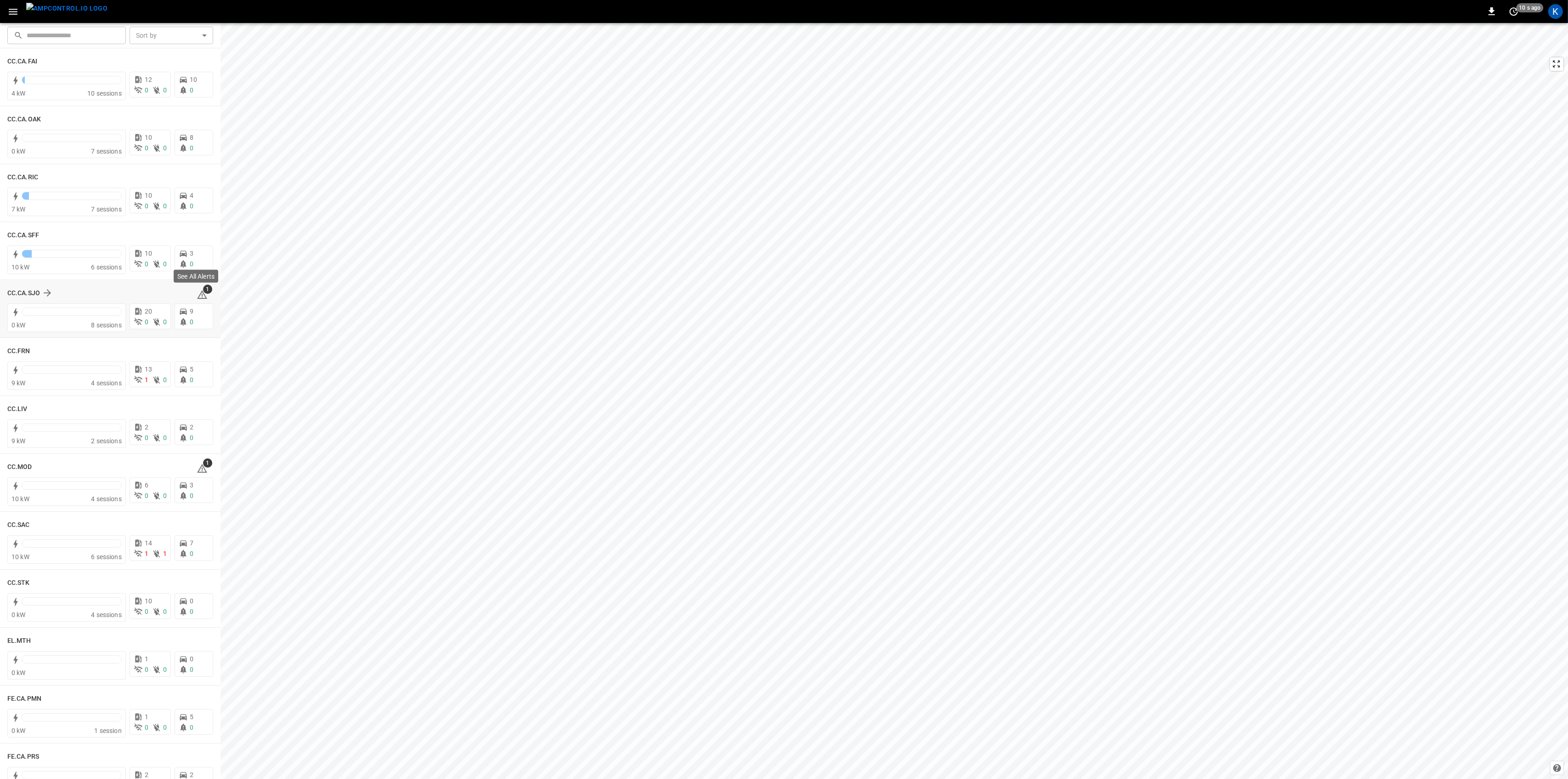
click at [198, 294] on icon at bounding box center [202, 294] width 10 height 9
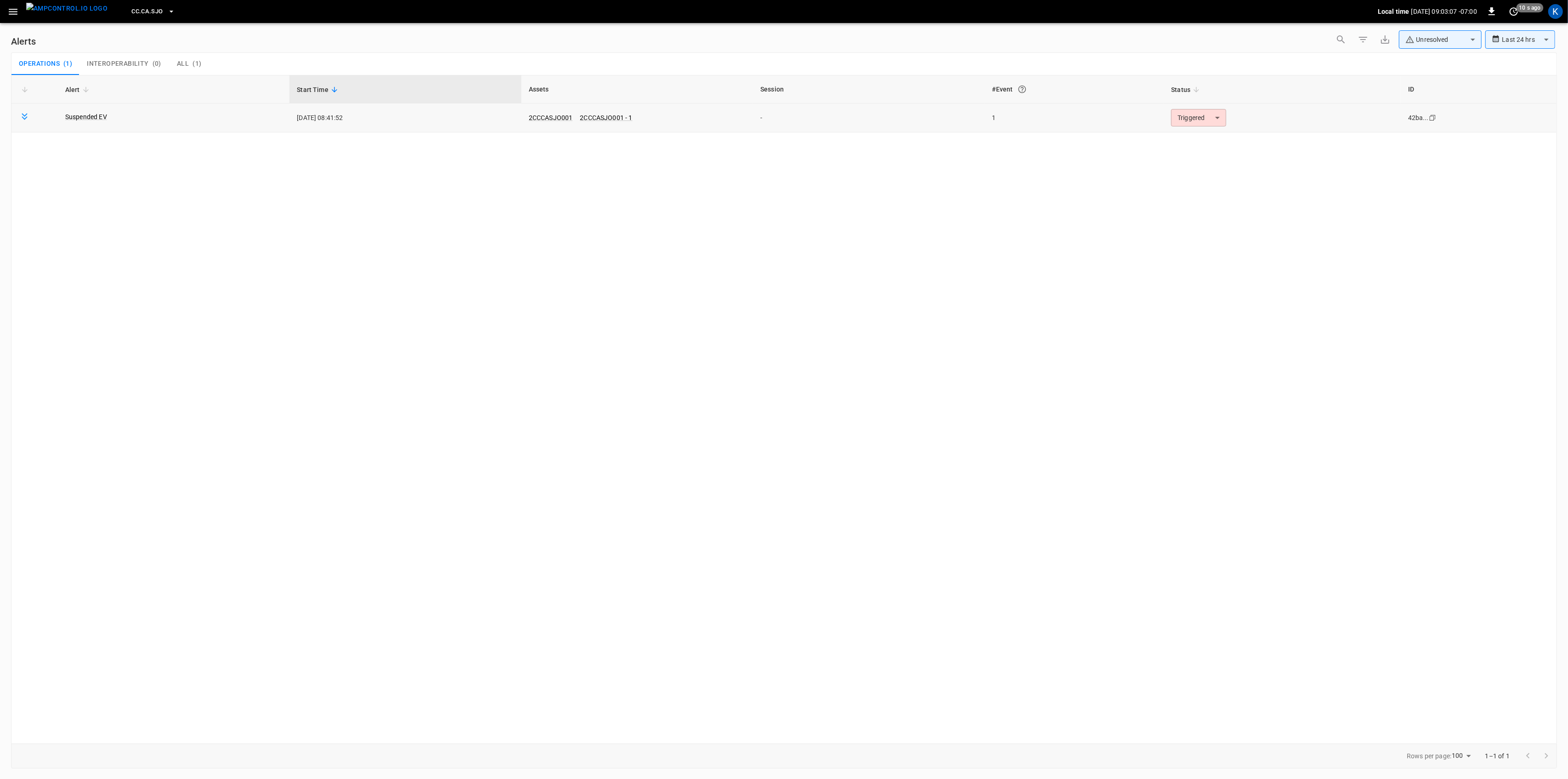
click at [1208, 118] on body "**********" at bounding box center [784, 387] width 1568 height 775
click at [1194, 137] on li "Resolved" at bounding box center [1197, 140] width 58 height 16
click at [10, 11] on icon "button" at bounding box center [13, 12] width 9 height 6
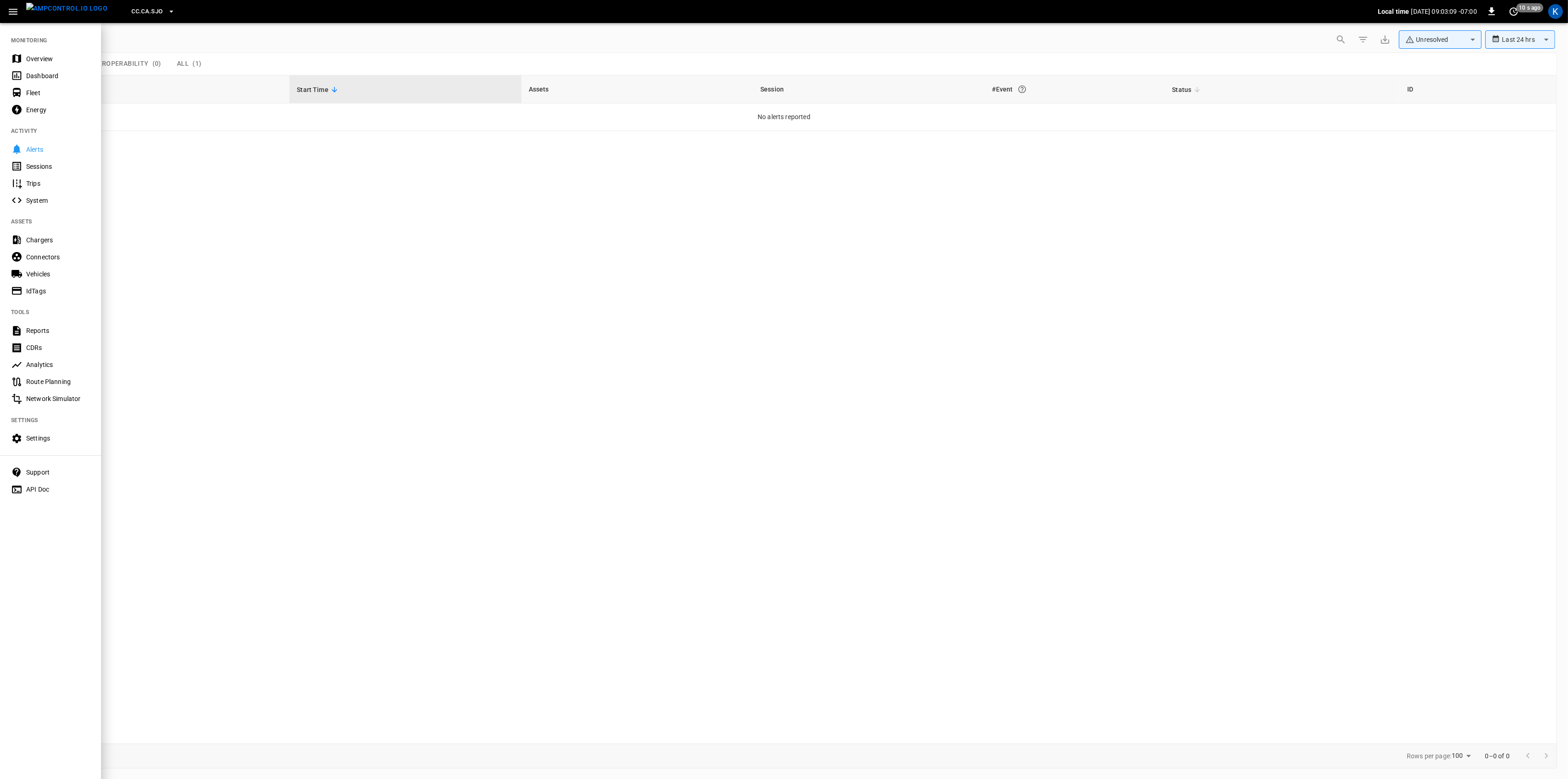
click at [28, 56] on div "Overview" at bounding box center [58, 58] width 64 height 9
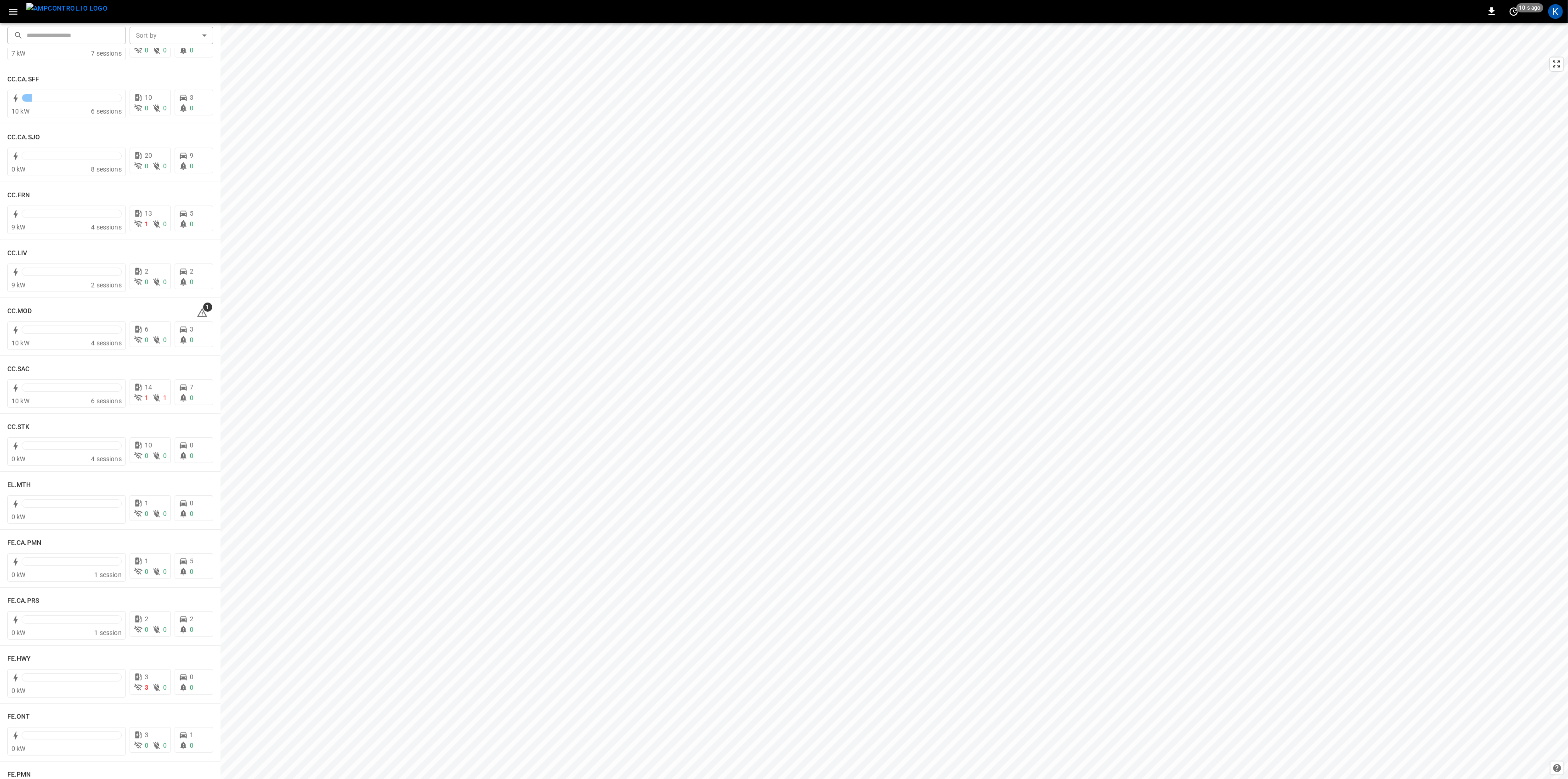
scroll to position [429, 0]
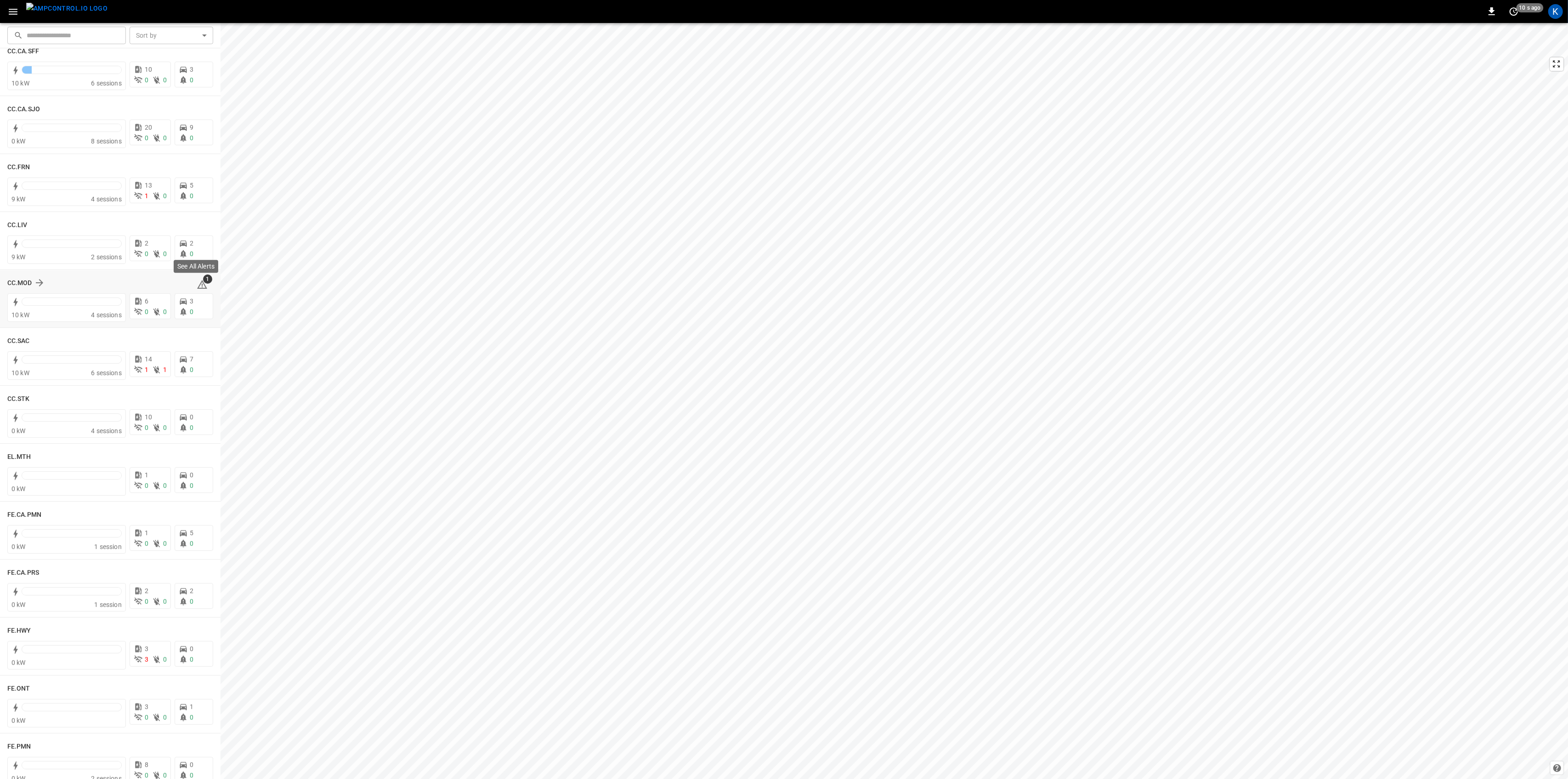
click at [203, 282] on span "1" at bounding box center [208, 279] width 9 height 9
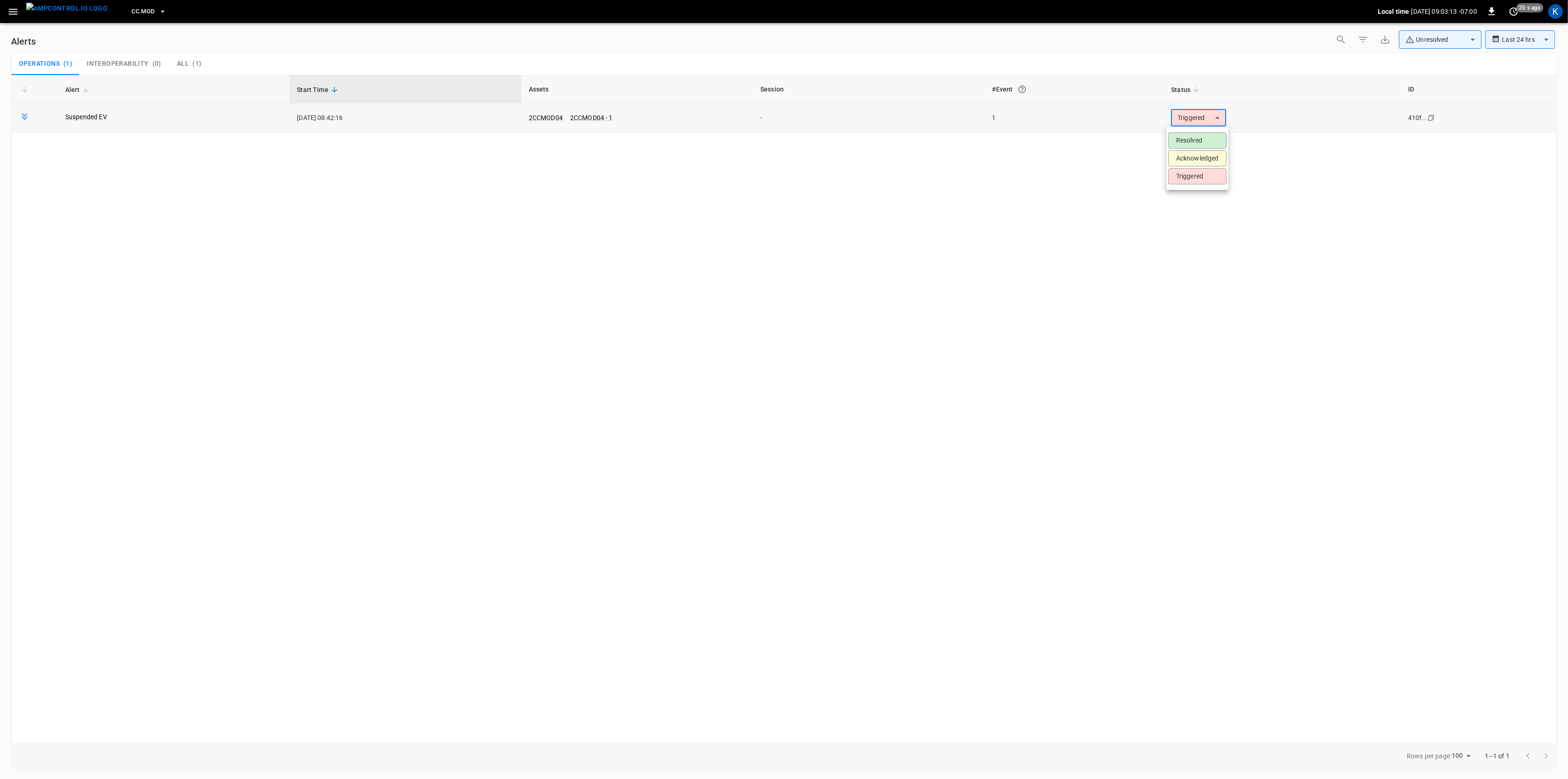
click at [1194, 117] on body "**********" at bounding box center [784, 387] width 1568 height 775
click at [1193, 138] on li "Resolved" at bounding box center [1197, 140] width 58 height 16
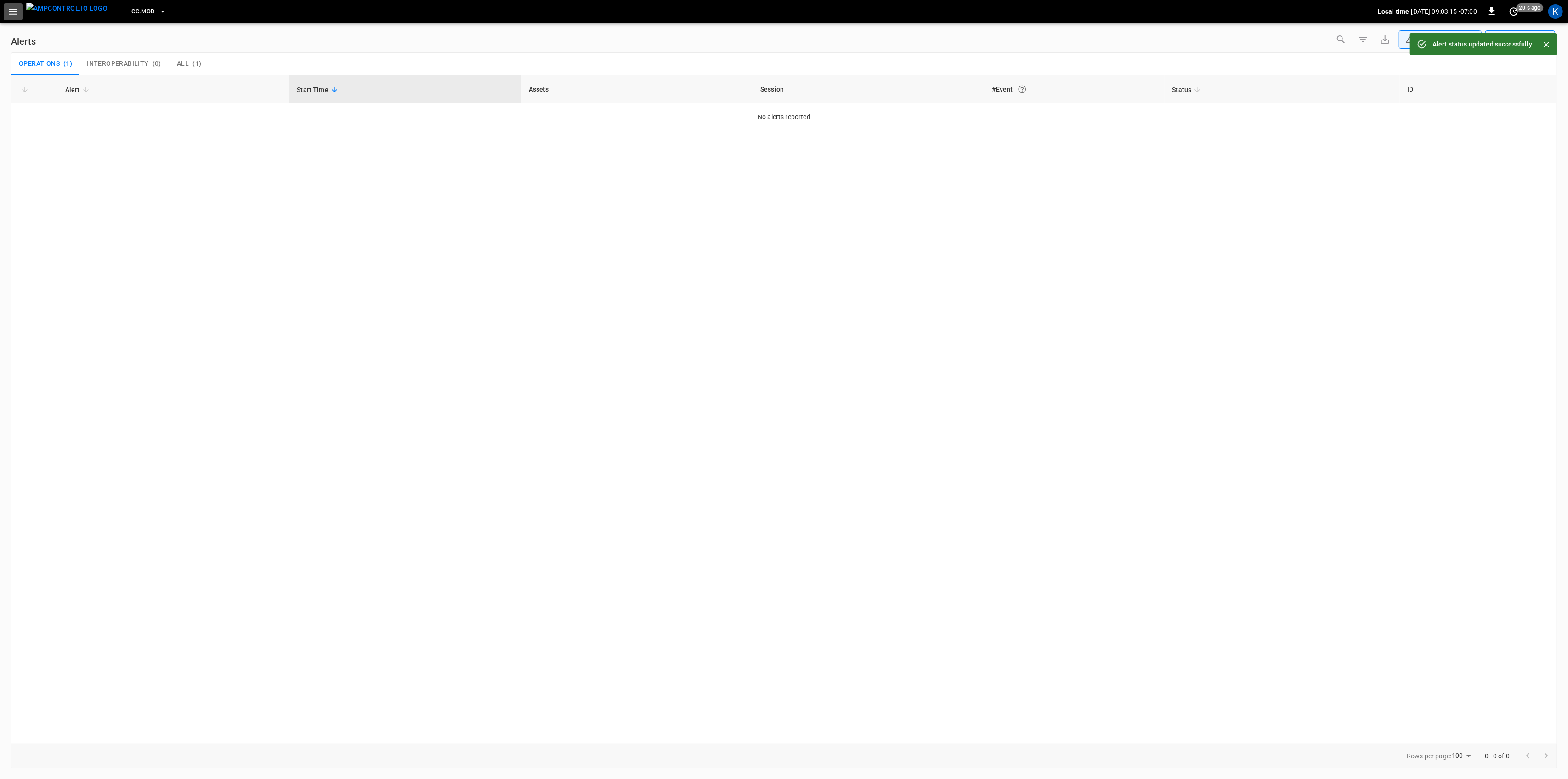
click at [17, 15] on icon "button" at bounding box center [13, 12] width 12 height 12
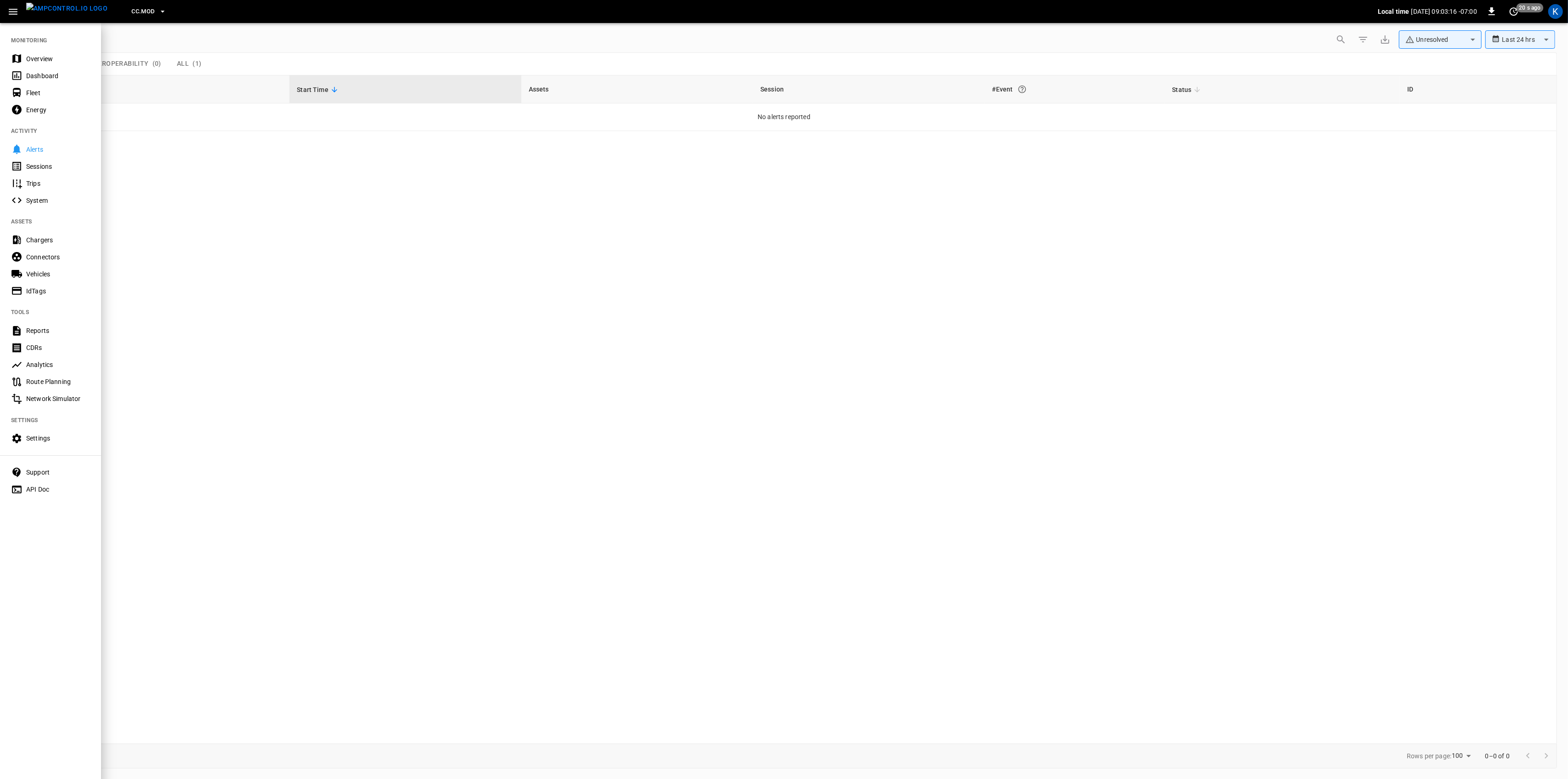
click at [20, 56] on icon at bounding box center [16, 58] width 9 height 9
